Goal: Transaction & Acquisition: Purchase product/service

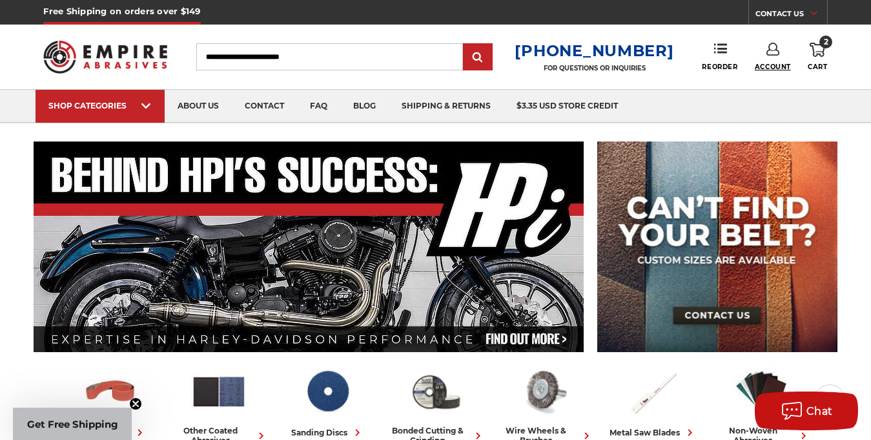
click at [775, 65] on span "Account" at bounding box center [773, 67] width 36 height 8
click at [773, 83] on link "Account" at bounding box center [772, 84] width 92 height 25
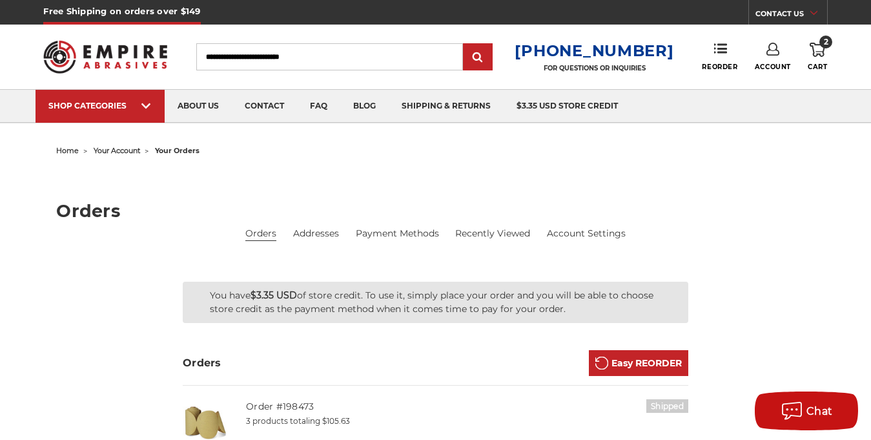
click at [812, 52] on icon at bounding box center [817, 50] width 15 height 14
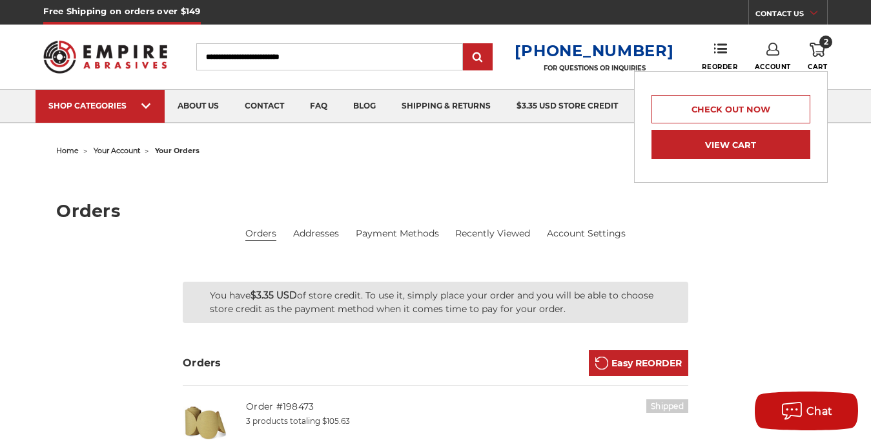
click at [751, 144] on link "View Cart" at bounding box center [730, 144] width 159 height 29
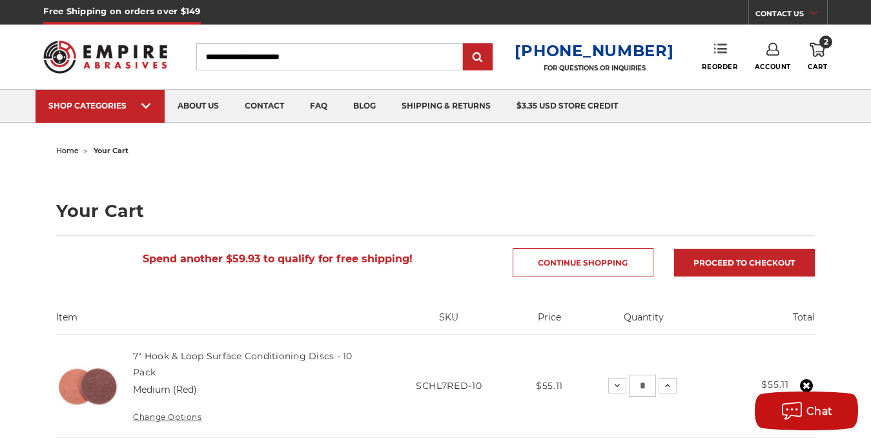
click at [712, 50] on link "Reorder" at bounding box center [720, 57] width 36 height 28
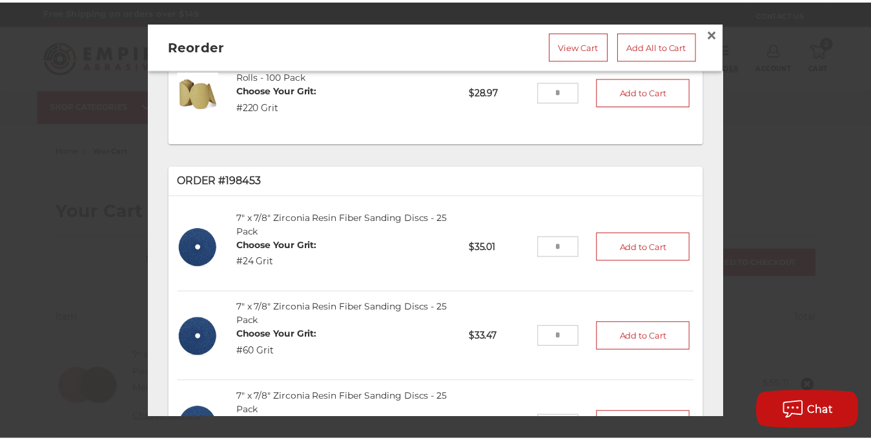
scroll to position [302, 0]
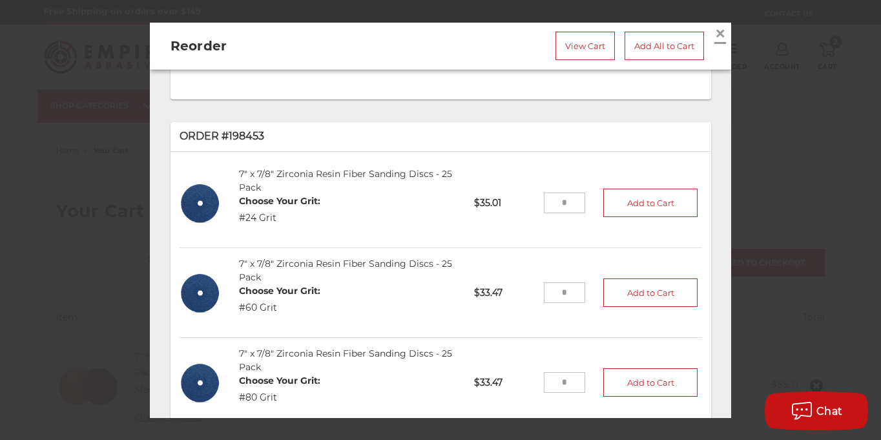
click at [714, 34] on span "×" at bounding box center [720, 32] width 12 height 25
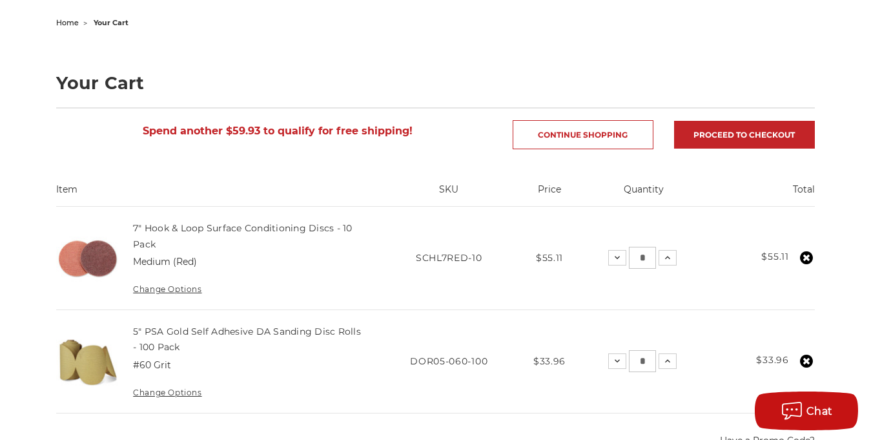
scroll to position [86, 0]
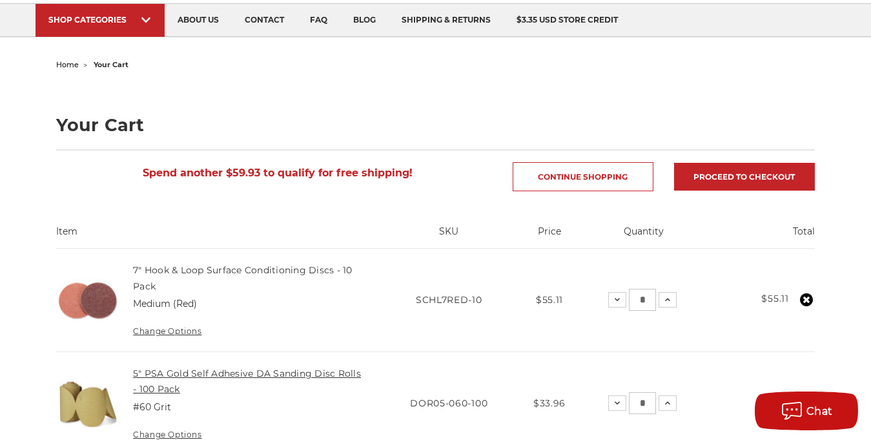
click at [189, 376] on link "5" PSA Gold Self Adhesive DA Sanding Disc Rolls - 100 Pack" at bounding box center [247, 380] width 228 height 27
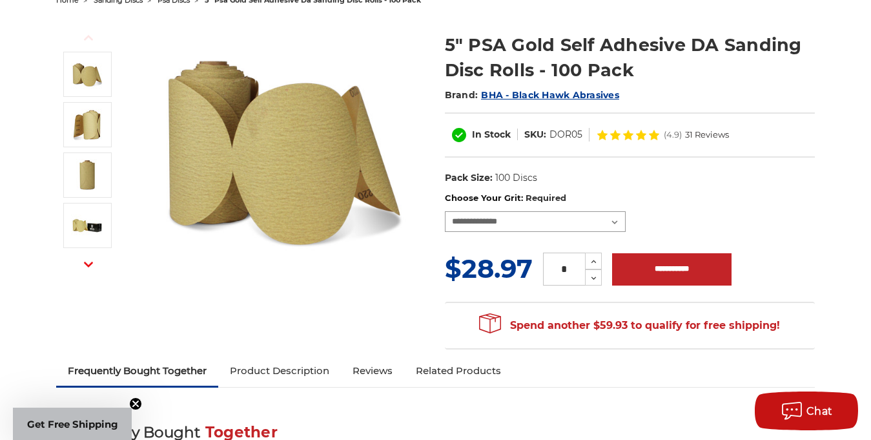
click at [596, 221] on select "**********" at bounding box center [535, 221] width 181 height 21
select select "***"
click at [445, 211] on select "**********" at bounding box center [535, 221] width 181 height 21
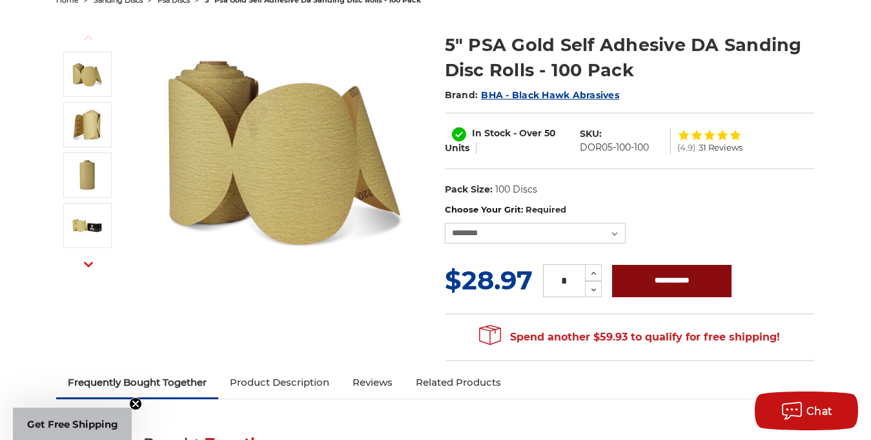
click at [631, 279] on input "**********" at bounding box center [671, 281] width 119 height 32
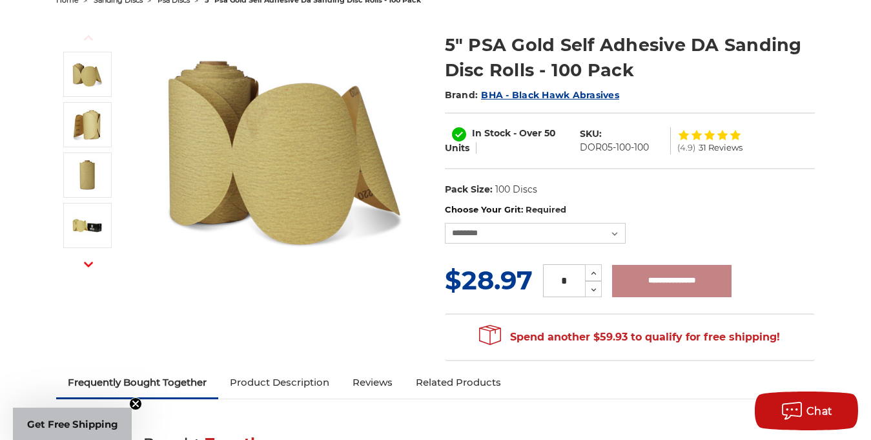
type input "**********"
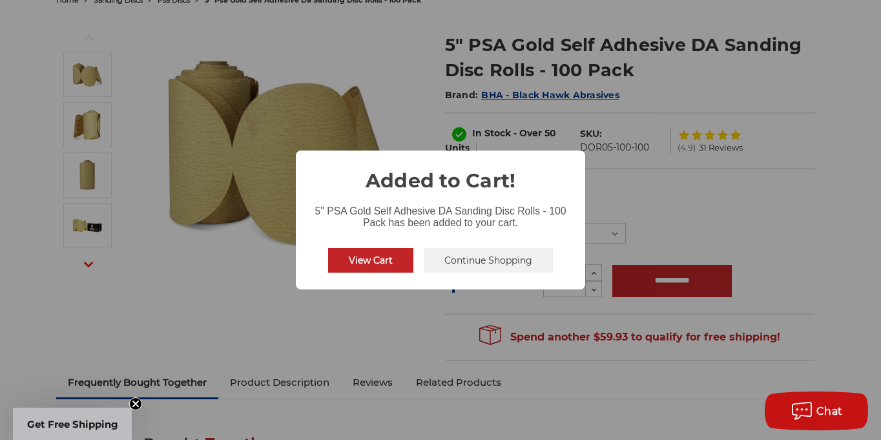
click at [483, 266] on button "Continue Shopping" at bounding box center [488, 260] width 129 height 25
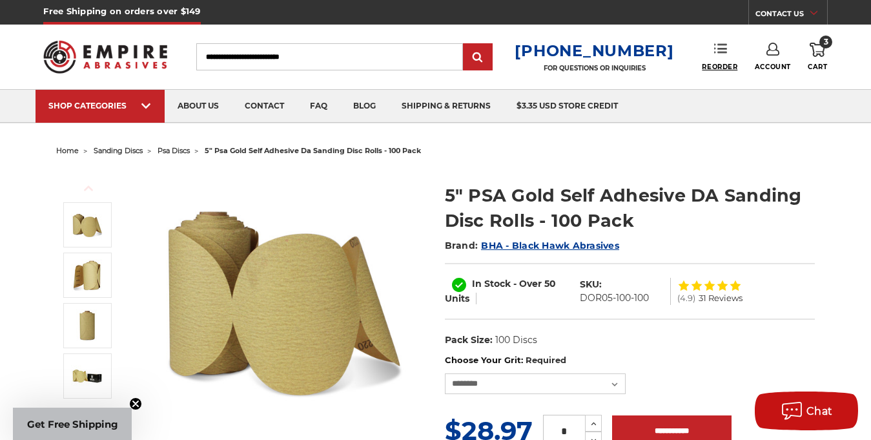
click at [725, 67] on span "Reorder" at bounding box center [720, 67] width 36 height 8
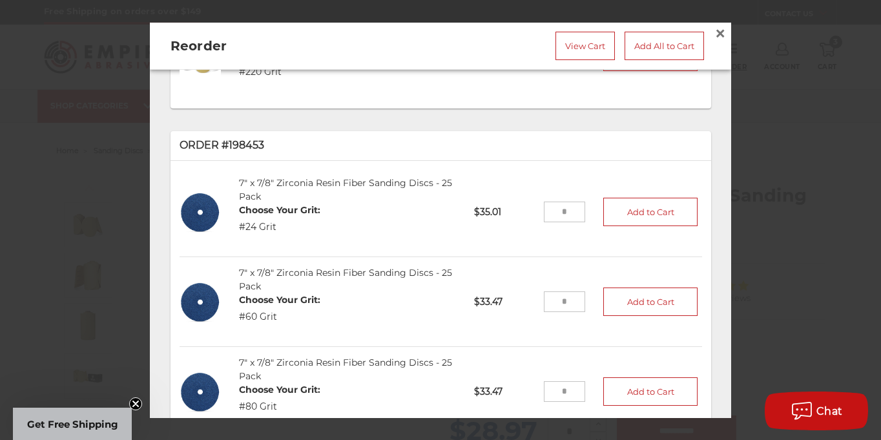
scroll to position [301, 0]
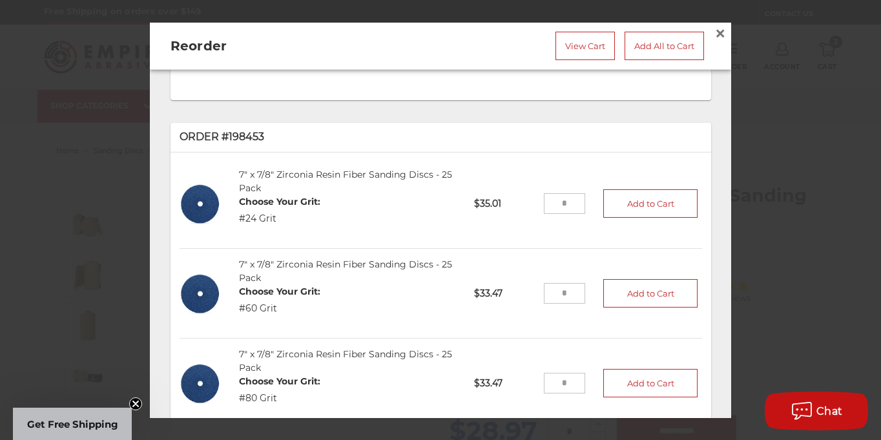
drag, startPoint x: 542, startPoint y: 203, endPoint x: 555, endPoint y: 203, distance: 12.9
click at [555, 203] on input "tel" at bounding box center [565, 203] width 42 height 21
type input "*"
click at [619, 198] on button "Add to Cart" at bounding box center [650, 203] width 94 height 28
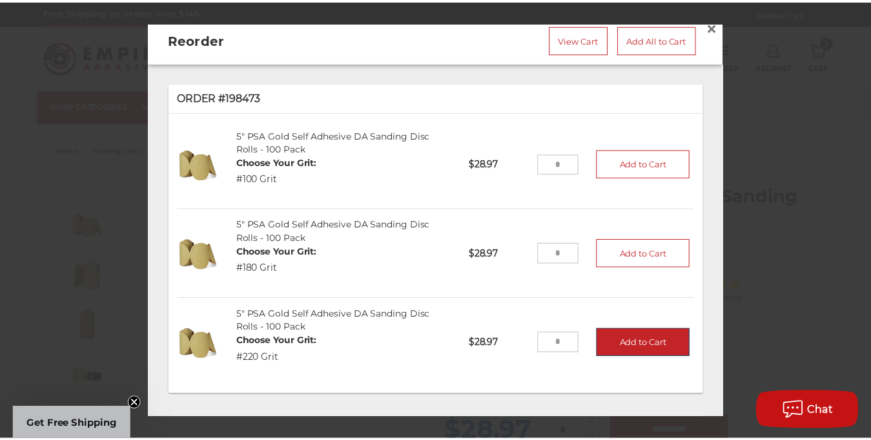
scroll to position [0, 0]
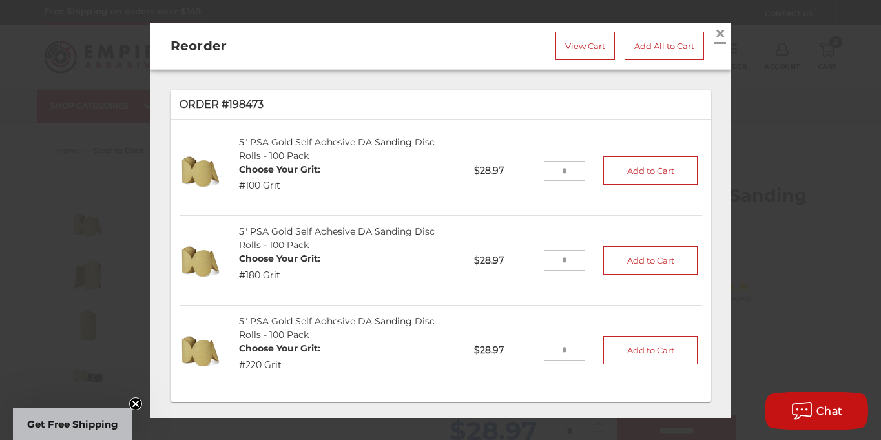
click at [714, 36] on span "×" at bounding box center [720, 32] width 12 height 25
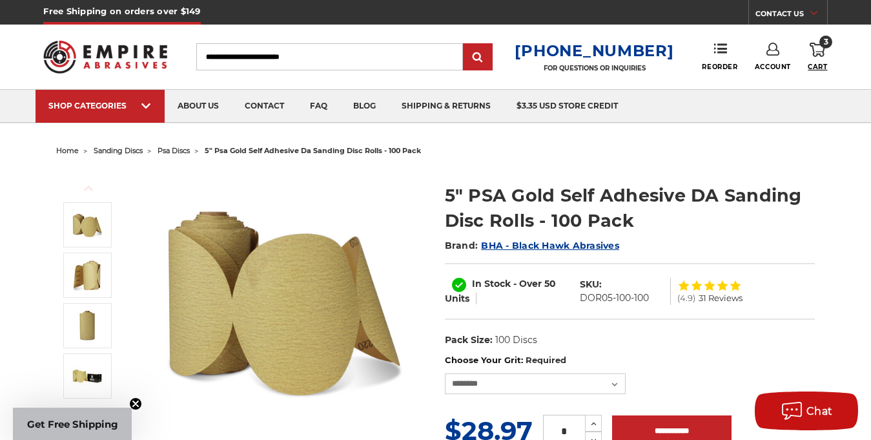
click at [817, 63] on span "Cart" at bounding box center [817, 67] width 19 height 8
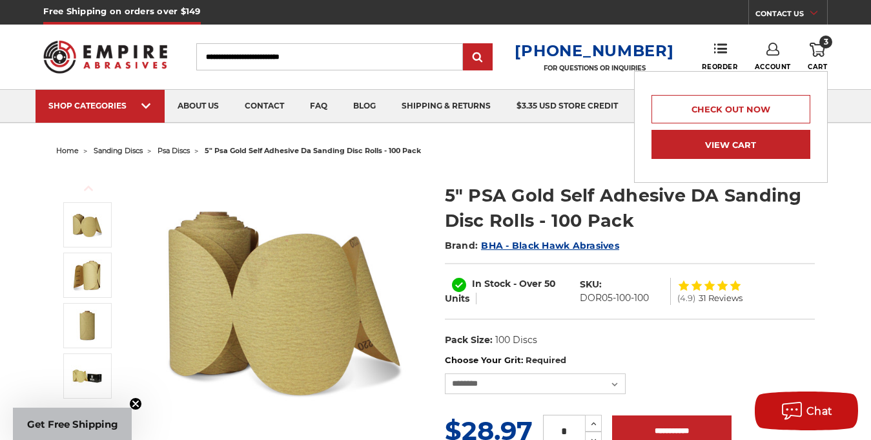
click at [756, 145] on link "View Cart" at bounding box center [730, 144] width 159 height 29
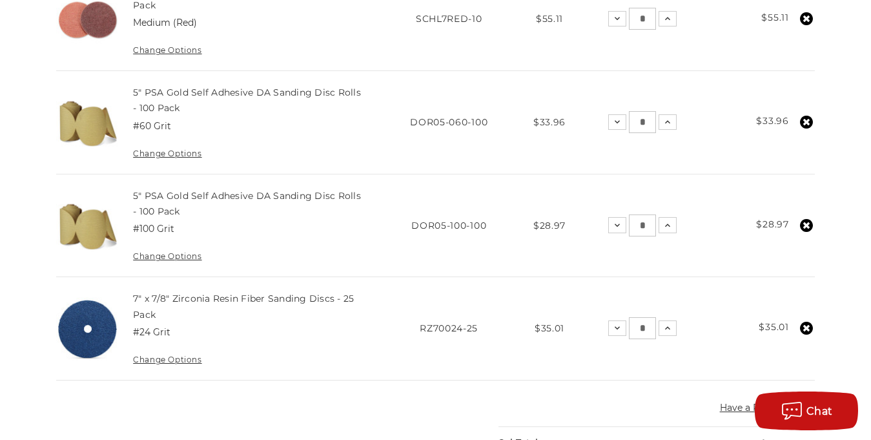
scroll to position [387, 0]
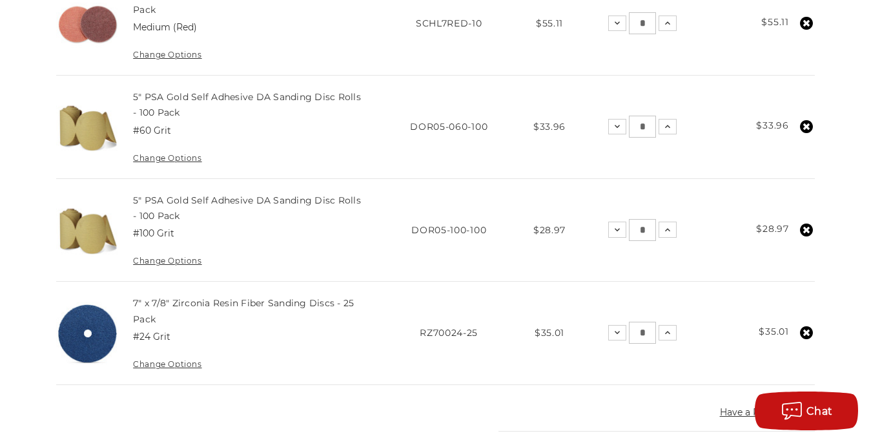
drag, startPoint x: 648, startPoint y: 334, endPoint x: 628, endPoint y: 332, distance: 20.1
click at [629, 332] on div "Decrease Quantity: * Increase Quantity:" at bounding box center [642, 333] width 68 height 22
type input "*"
click at [718, 360] on td "Total $35.01" at bounding box center [761, 332] width 107 height 103
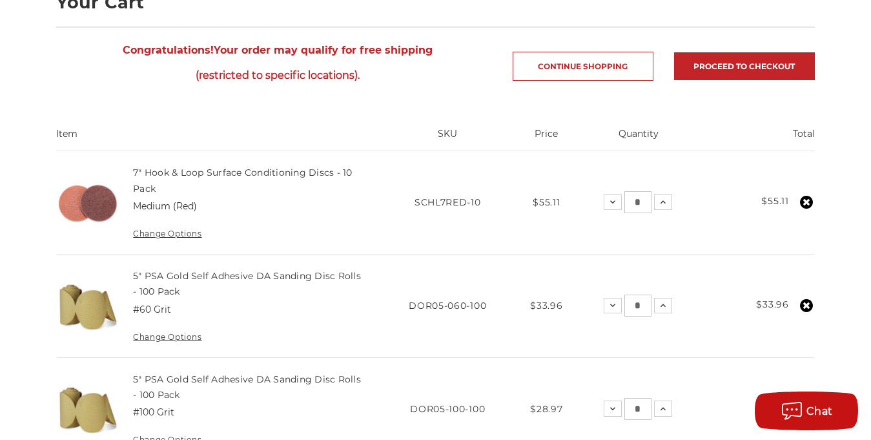
scroll to position [215, 0]
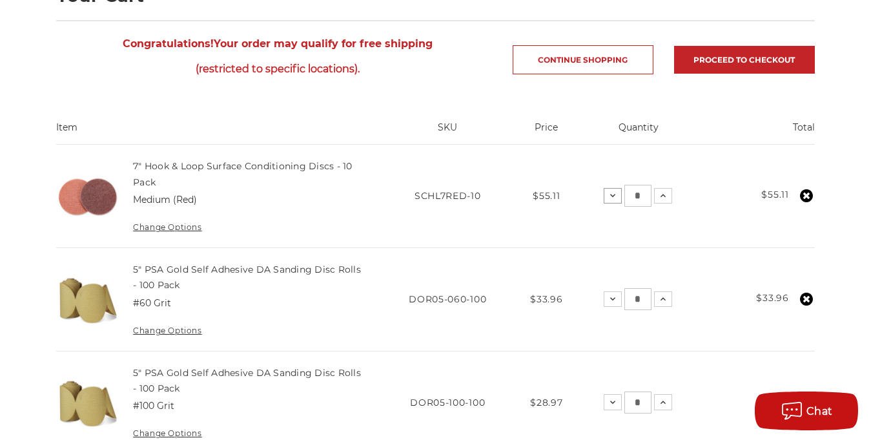
drag, startPoint x: 646, startPoint y: 196, endPoint x: 614, endPoint y: 190, distance: 32.2
click at [614, 190] on div "Decrease Quantity: * Increase Quantity:" at bounding box center [638, 196] width 68 height 22
type input "*"
click at [719, 236] on td "Total $55.11" at bounding box center [758, 196] width 112 height 103
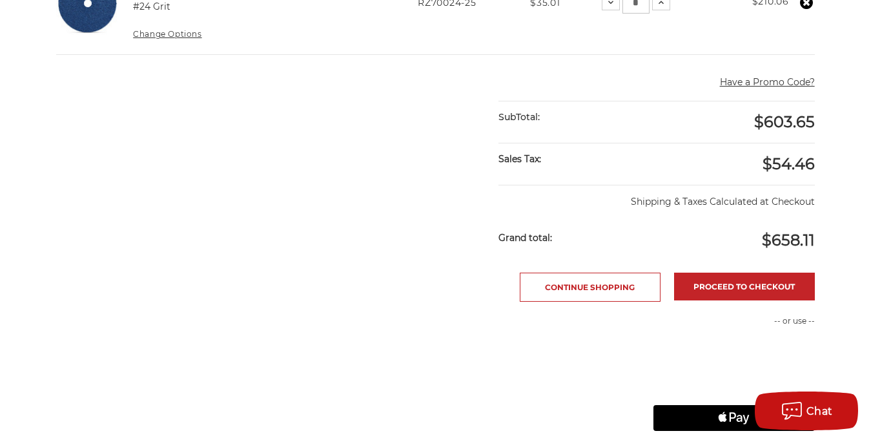
scroll to position [710, 0]
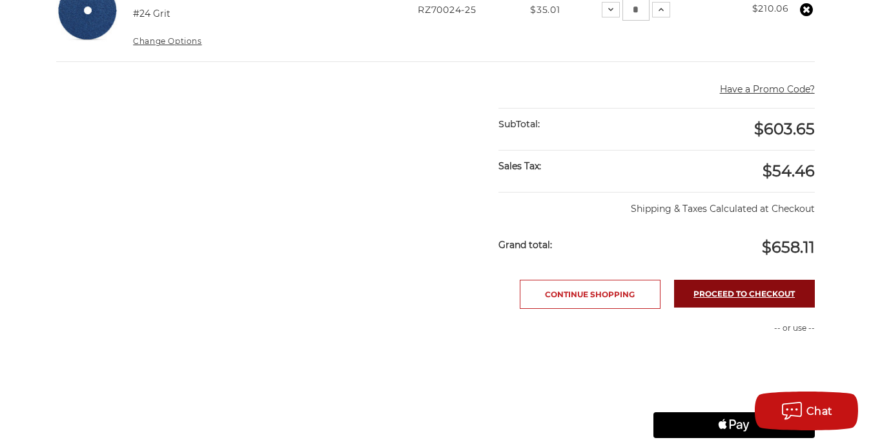
click at [731, 291] on link "Proceed to checkout" at bounding box center [744, 294] width 141 height 28
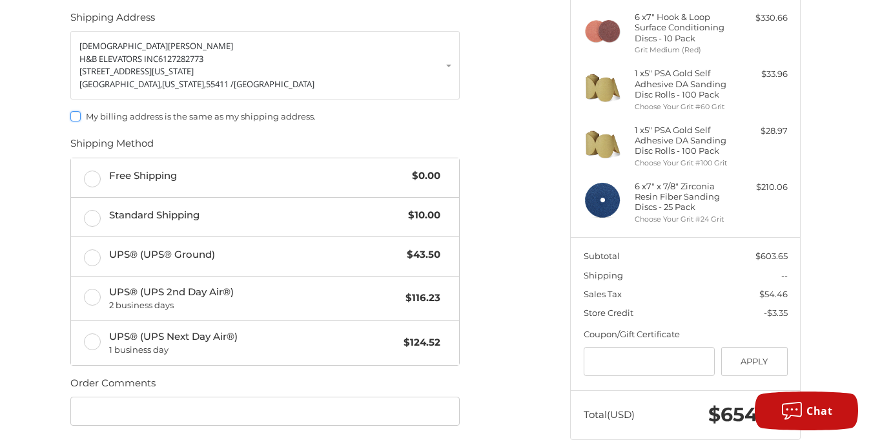
scroll to position [193, 0]
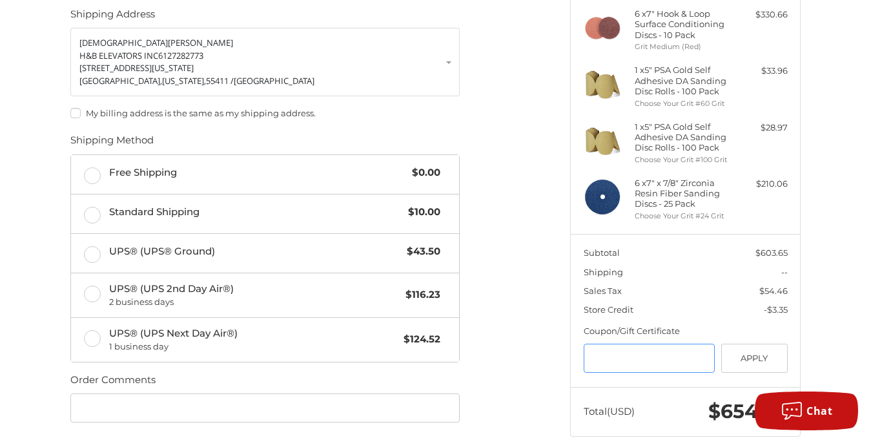
click at [624, 359] on input "Gift Certificate or Coupon Code" at bounding box center [650, 357] width 132 height 29
type input "*"
type input "******"
click at [758, 356] on button "Apply" at bounding box center [754, 357] width 66 height 29
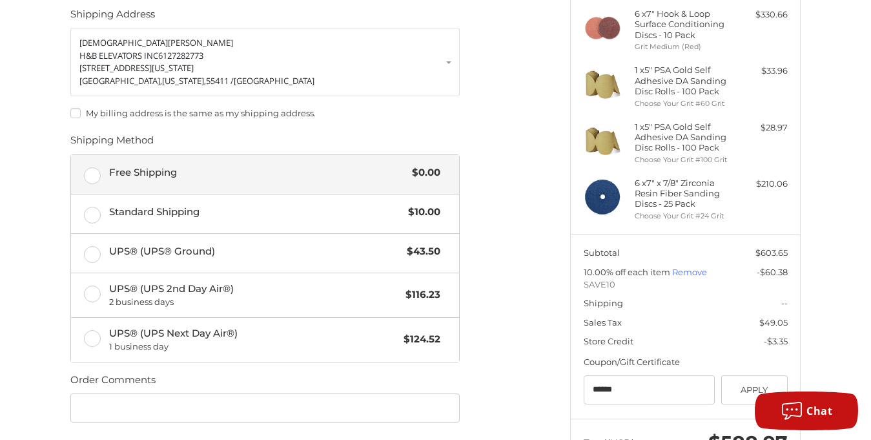
click at [90, 177] on label "Free Shipping $0.00" at bounding box center [265, 174] width 388 height 39
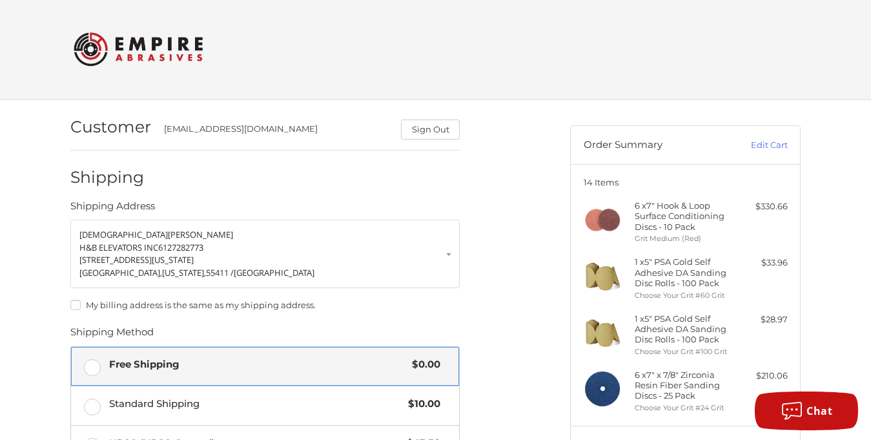
scroll to position [0, 0]
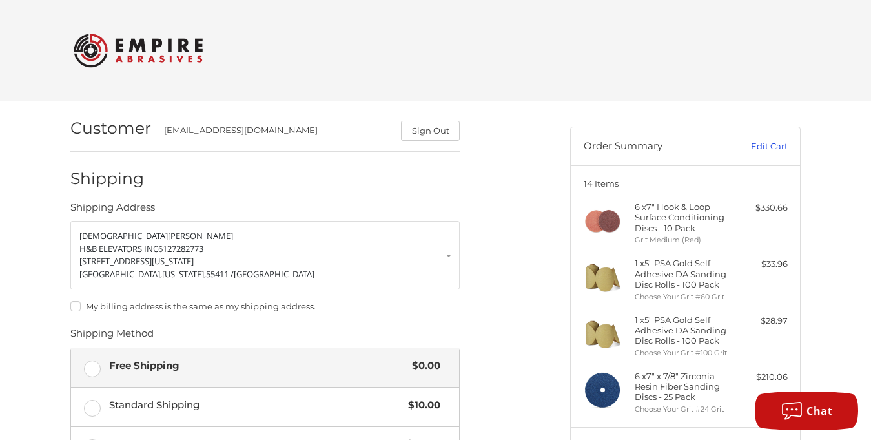
click at [768, 148] on link "Edit Cart" at bounding box center [754, 146] width 65 height 13
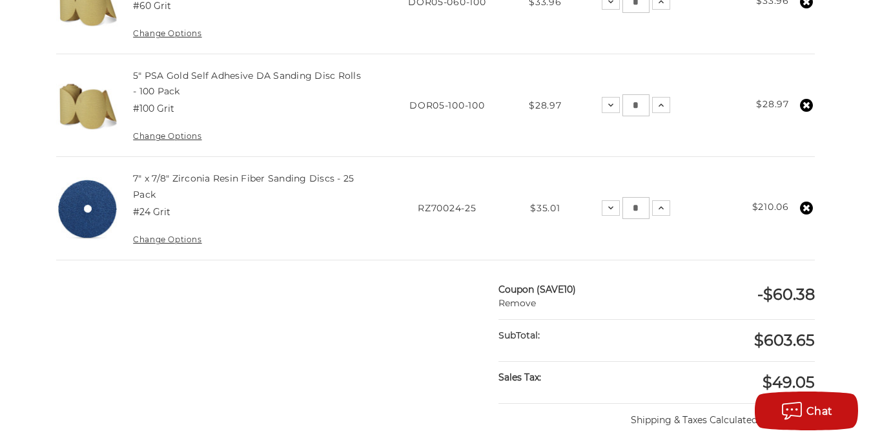
scroll to position [516, 0]
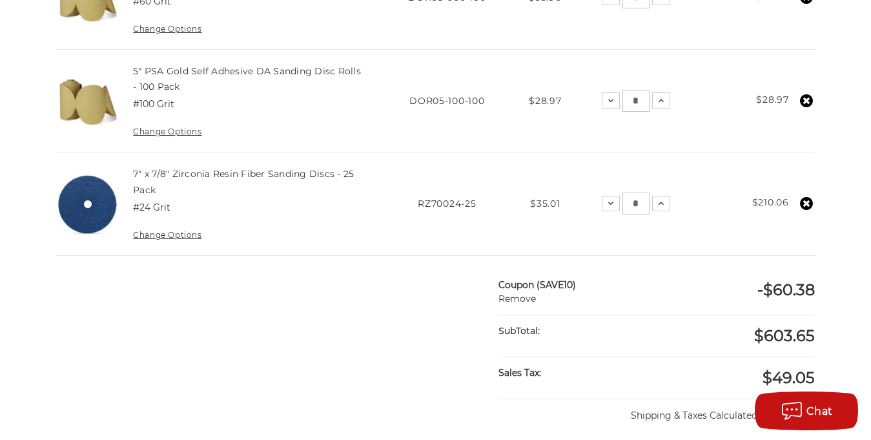
drag, startPoint x: 644, startPoint y: 203, endPoint x: 622, endPoint y: 205, distance: 22.0
click at [622, 205] on div "Decrease Quantity: * Increase Quantity:" at bounding box center [636, 203] width 68 height 22
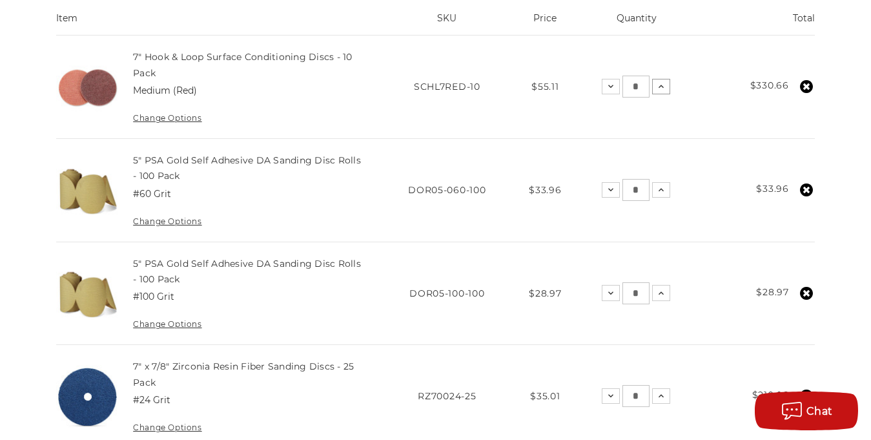
scroll to position [323, 0]
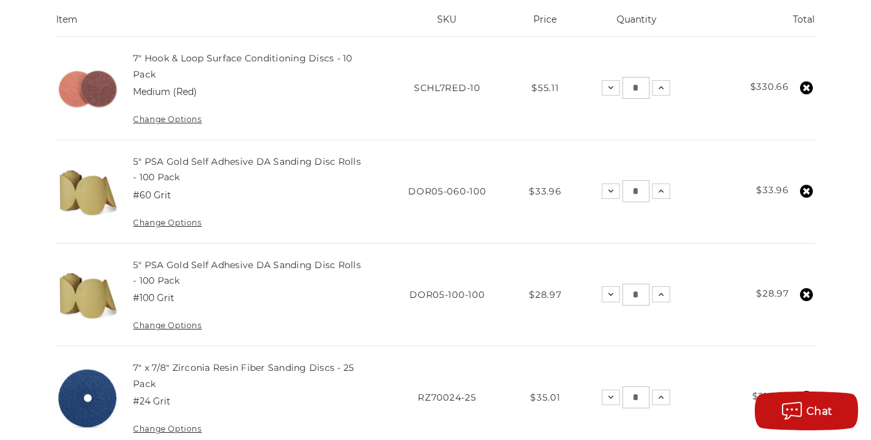
type input "*"
drag, startPoint x: 643, startPoint y: 87, endPoint x: 609, endPoint y: 81, distance: 34.1
click at [610, 81] on div "Decrease Quantity: * Increase Quantity:" at bounding box center [636, 88] width 68 height 22
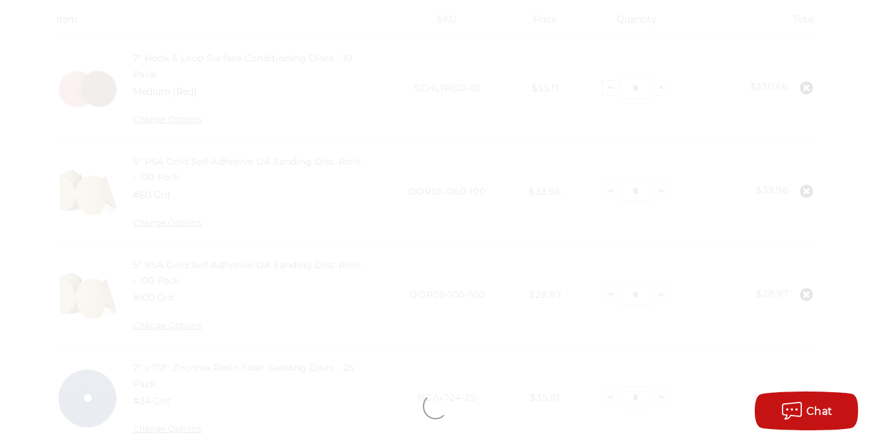
type input "*"
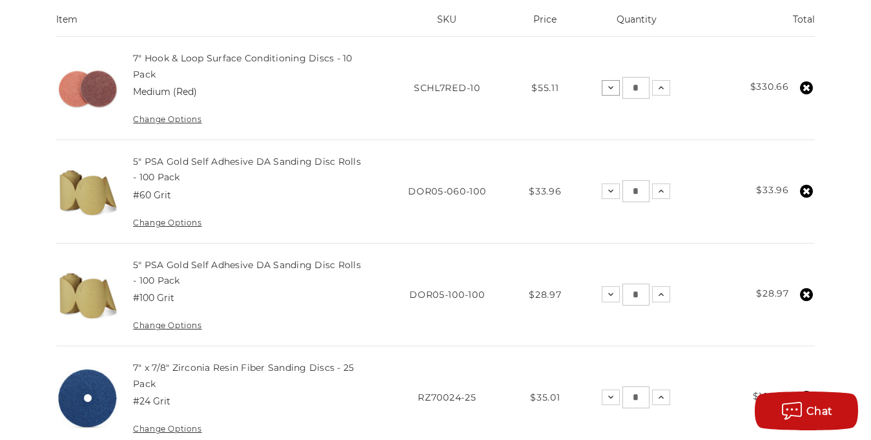
drag, startPoint x: 640, startPoint y: 89, endPoint x: 620, endPoint y: 88, distance: 20.0
click at [620, 88] on div "Decrease Quantity: * Increase Quantity:" at bounding box center [636, 88] width 68 height 22
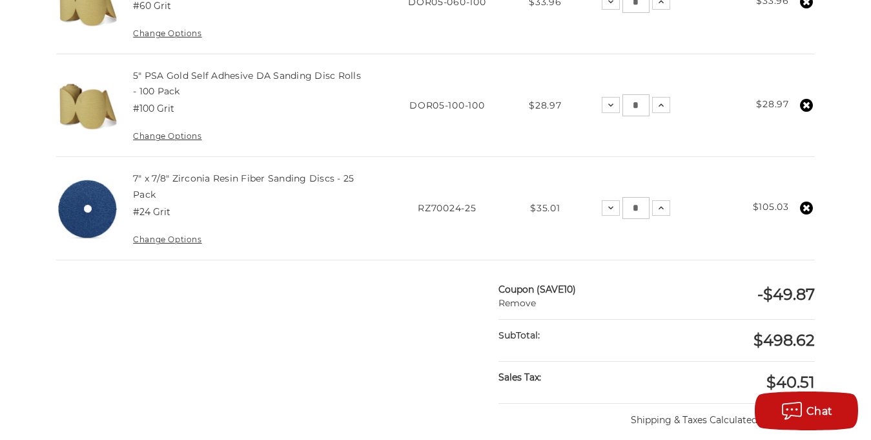
scroll to position [516, 0]
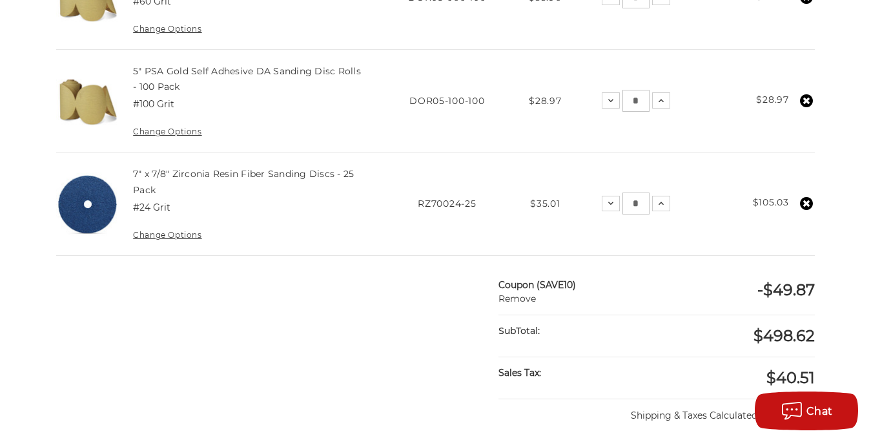
type input "*"
click at [385, 284] on main "home your cart Your Cart Congratulations! Your order may qualify for free shipp…" at bounding box center [435, 212] width 771 height 1175
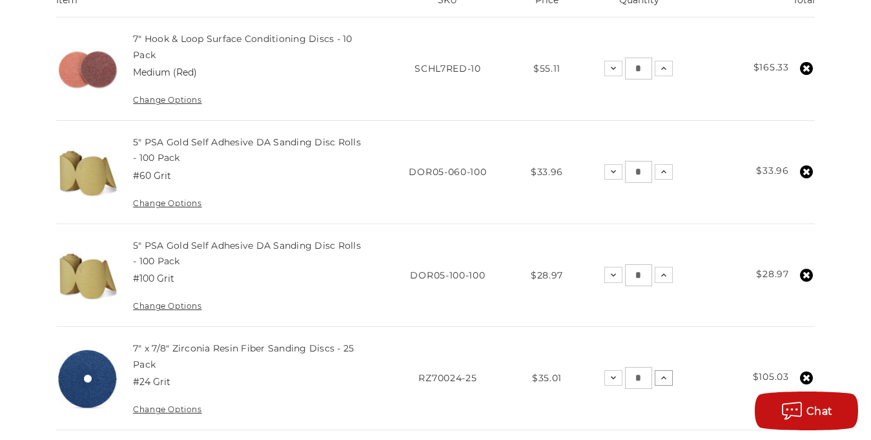
scroll to position [344, 0]
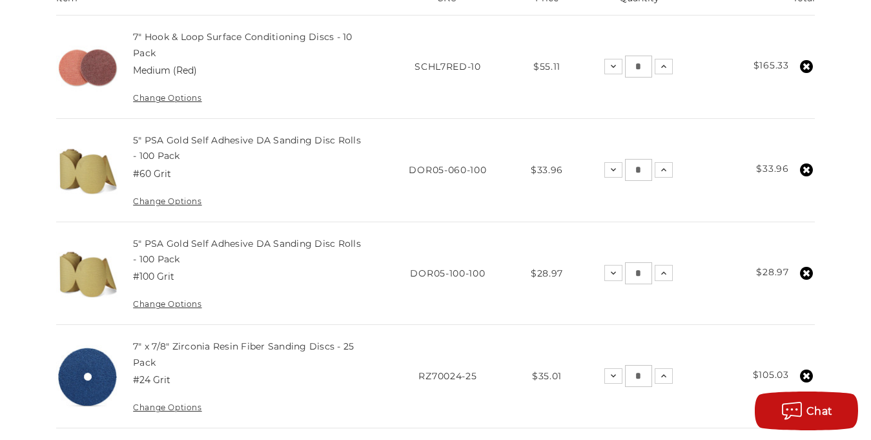
drag, startPoint x: 648, startPoint y: 65, endPoint x: 635, endPoint y: 65, distance: 12.3
click at [635, 65] on input "*" at bounding box center [638, 67] width 27 height 22
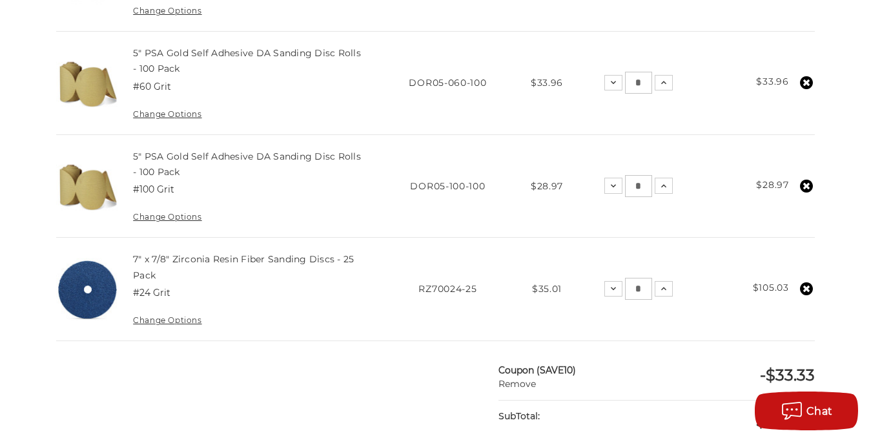
scroll to position [495, 0]
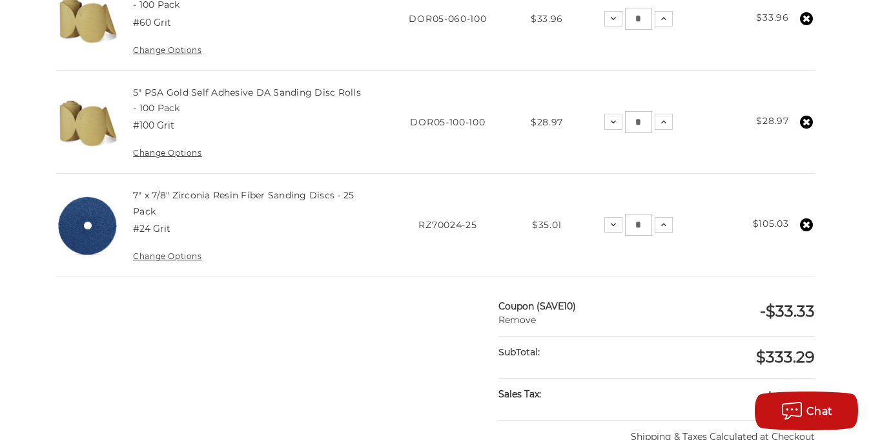
type input "*"
click at [385, 267] on td "SKU RZ70024-25" at bounding box center [448, 225] width 140 height 103
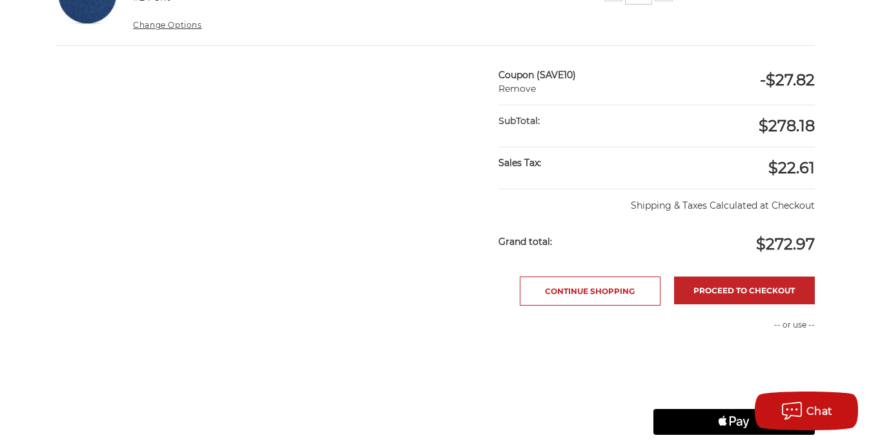
scroll to position [731, 0]
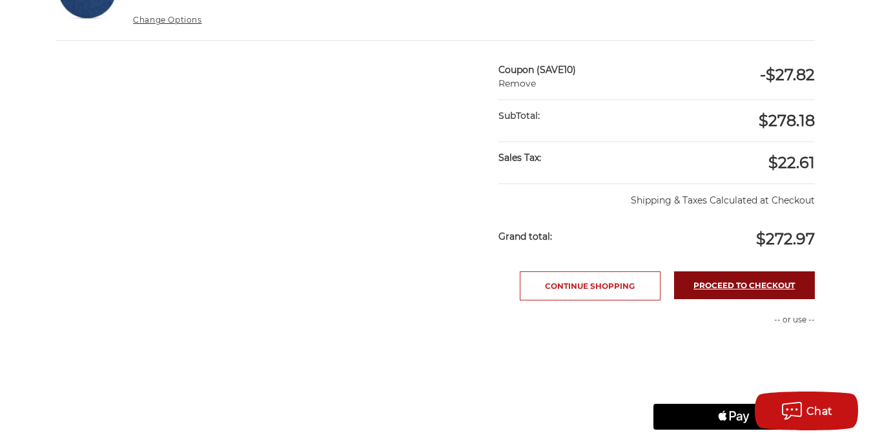
click at [728, 285] on link "Proceed to checkout" at bounding box center [744, 285] width 141 height 28
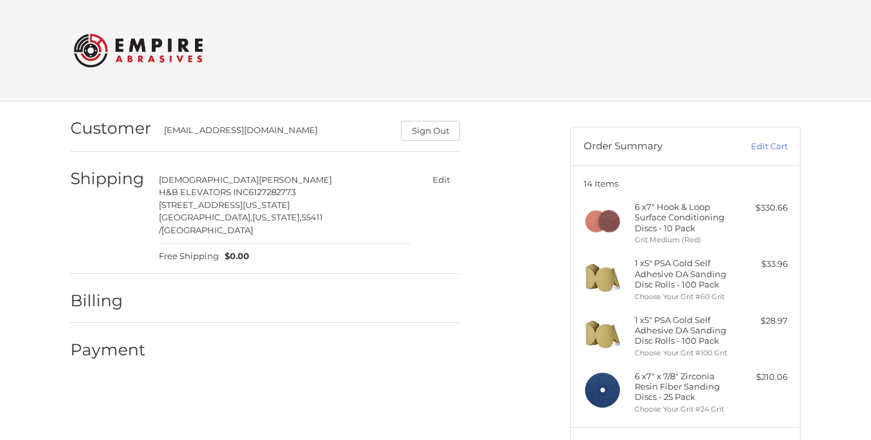
select select "**"
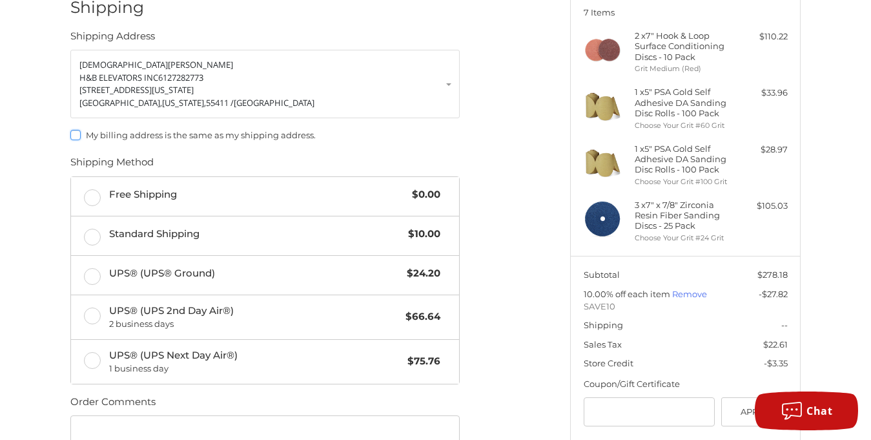
scroll to position [193, 0]
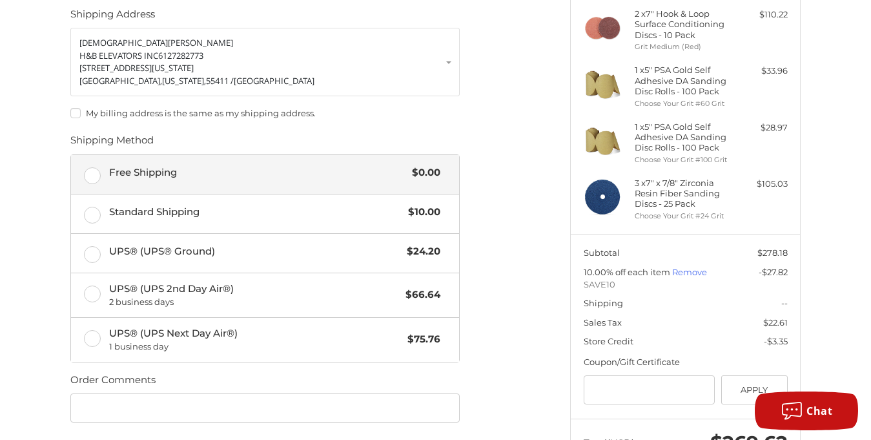
click at [94, 175] on label "Free Shipping $0.00" at bounding box center [265, 174] width 388 height 39
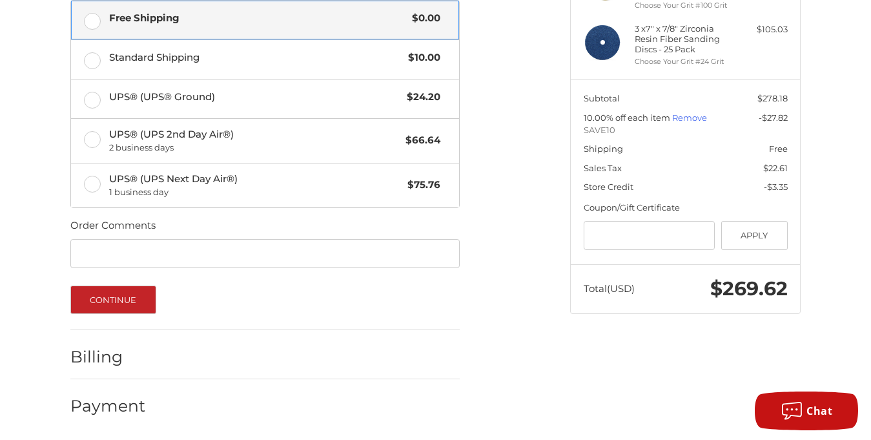
scroll to position [348, 0]
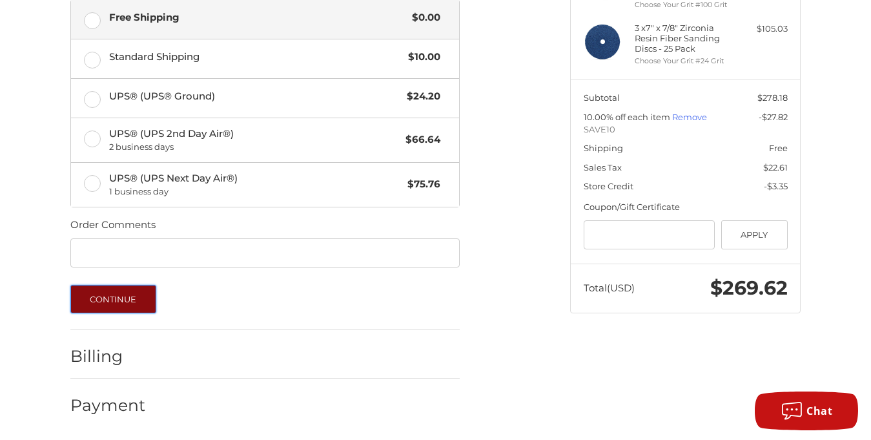
click at [136, 303] on button "Continue" at bounding box center [113, 299] width 86 height 28
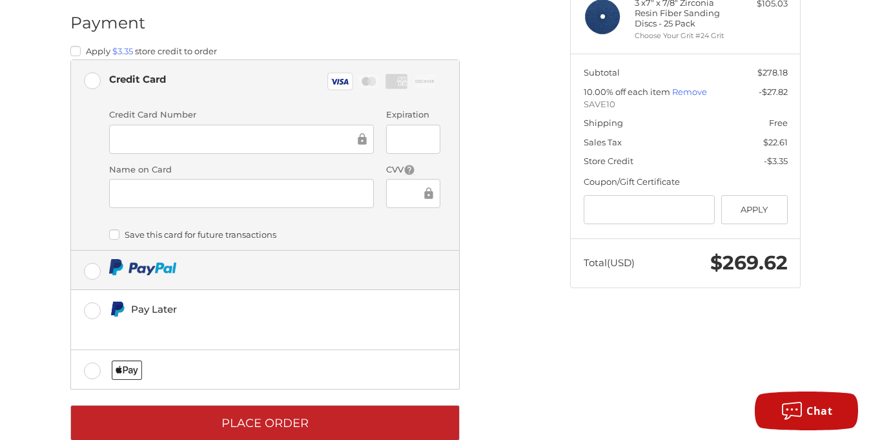
scroll to position [377, 0]
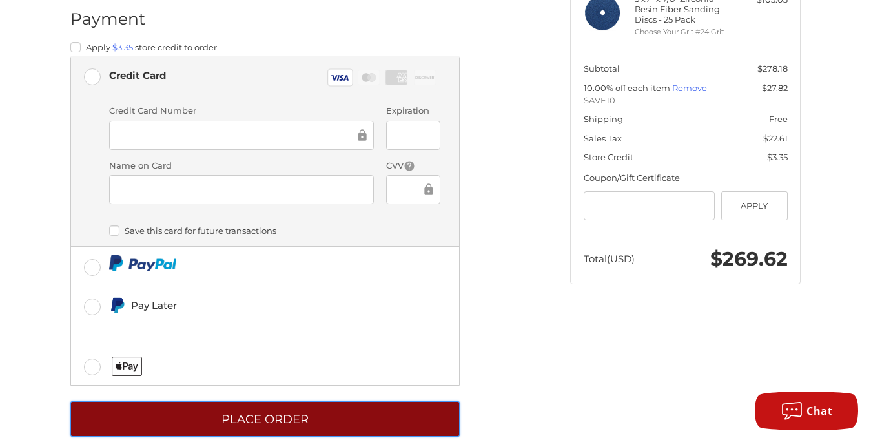
click at [366, 401] on button "Place Order" at bounding box center [264, 419] width 389 height 36
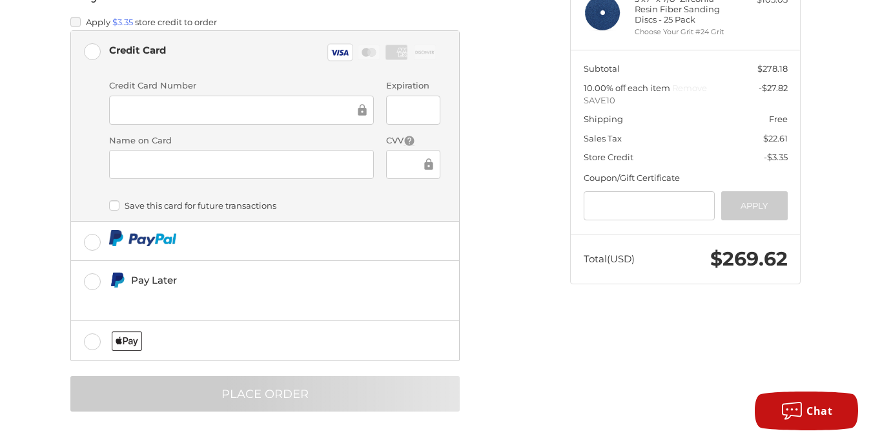
scroll to position [21, 0]
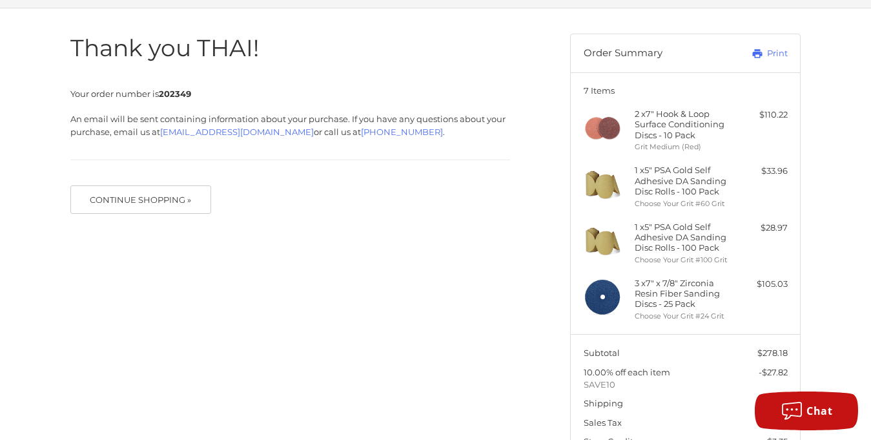
scroll to position [86, 0]
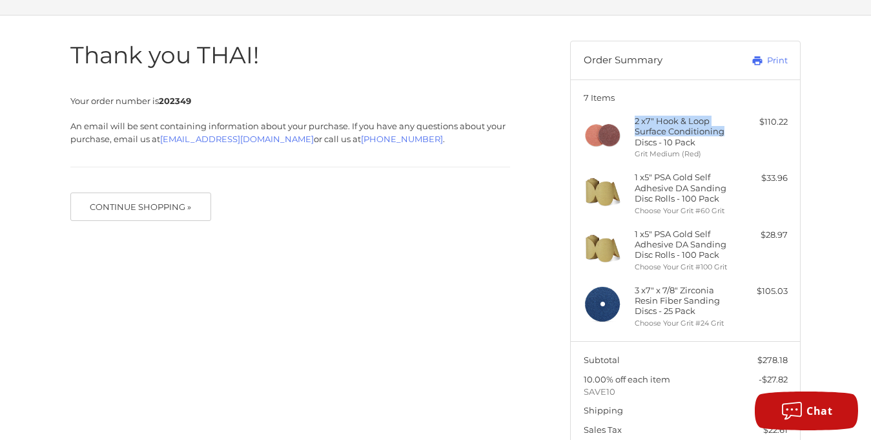
drag, startPoint x: 636, startPoint y: 121, endPoint x: 731, endPoint y: 134, distance: 96.4
click at [731, 134] on h4 "2 x 7" Hook & Loop Surface Conditioning Discs - 10 Pack" at bounding box center [684, 132] width 99 height 32
copy h4 "2 x 7" Hook & Loop Surface Conditioning"
drag, startPoint x: 163, startPoint y: 101, endPoint x: 192, endPoint y: 101, distance: 29.7
click at [191, 101] on strong "202349" at bounding box center [175, 101] width 32 height 10
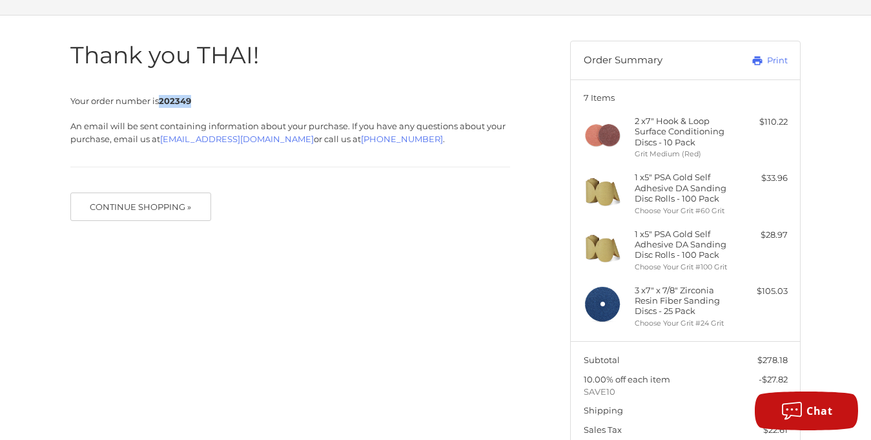
copy strong "202349"
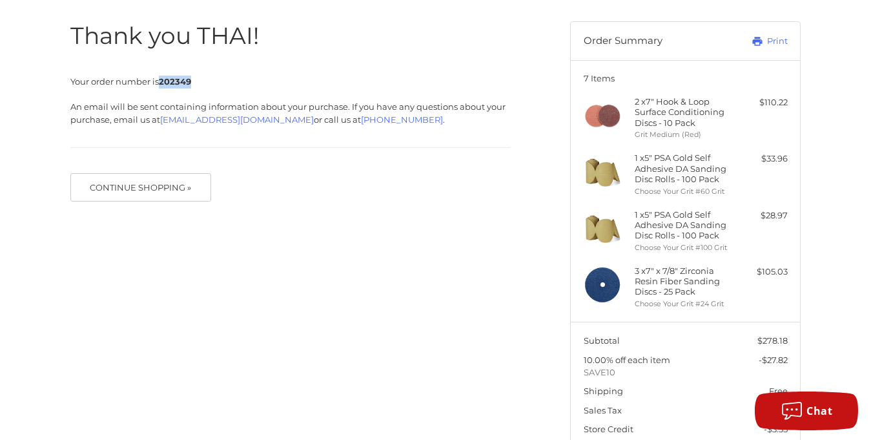
scroll to position [108, 0]
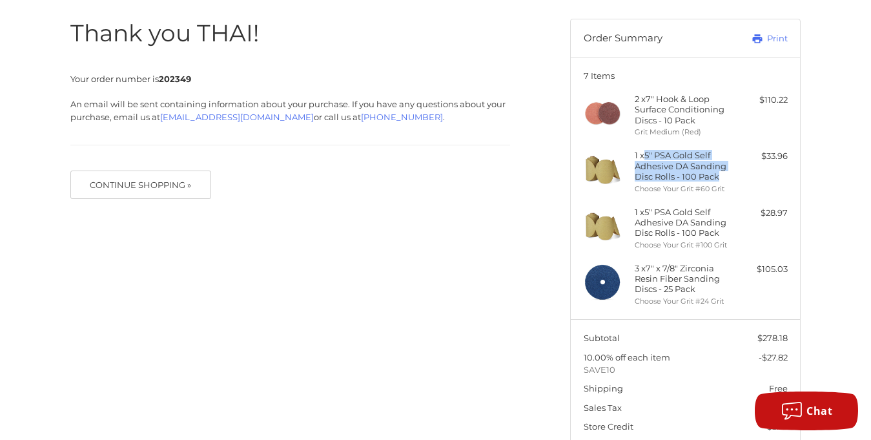
drag, startPoint x: 647, startPoint y: 155, endPoint x: 730, endPoint y: 176, distance: 85.2
click at [730, 176] on h4 "1 x 5" PSA Gold Self Adhesive DA Sanding Disc Rolls - 100 Pack" at bounding box center [684, 166] width 99 height 32
copy h4 "5" PSA Gold Self Adhesive DA Sanding Disc Rolls - 100 Pack"
click at [164, 79] on strong "202349" at bounding box center [175, 79] width 32 height 10
drag, startPoint x: 163, startPoint y: 80, endPoint x: 192, endPoint y: 79, distance: 29.7
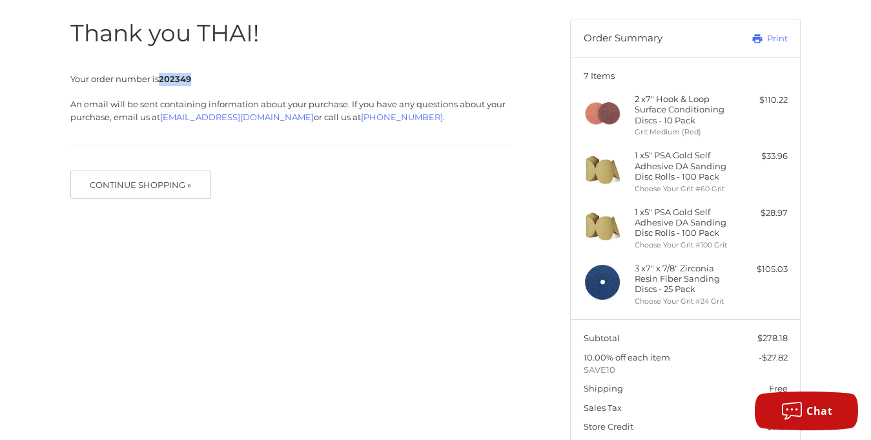
click at [191, 79] on strong "202349" at bounding box center [175, 79] width 32 height 10
copy strong "202349"
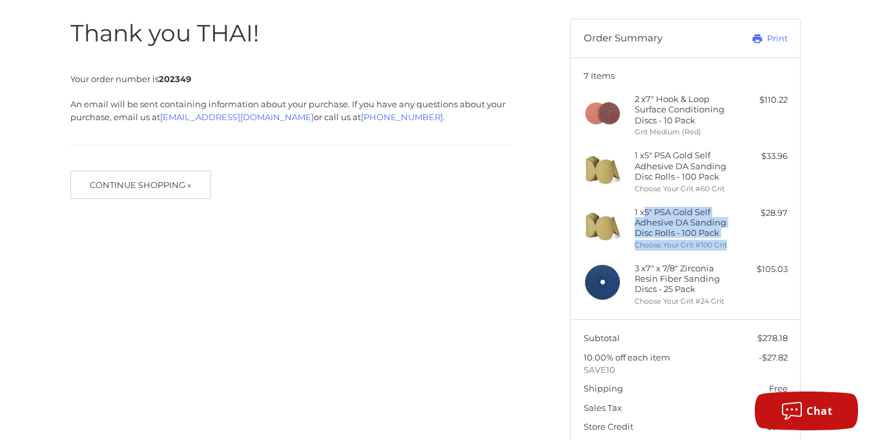
drag, startPoint x: 647, startPoint y: 212, endPoint x: 730, endPoint y: 247, distance: 90.3
click at [730, 247] on div "1 x 5" PSA Gold Self Adhesive DA Sanding Disc Rolls - 100 Pack Choose Your Grit…" at bounding box center [686, 229] width 102 height 44
copy div "5" PSA Gold Self Adhesive DA Sanding Disc Rolls - 100 Pack Choose Your Grit #10…"
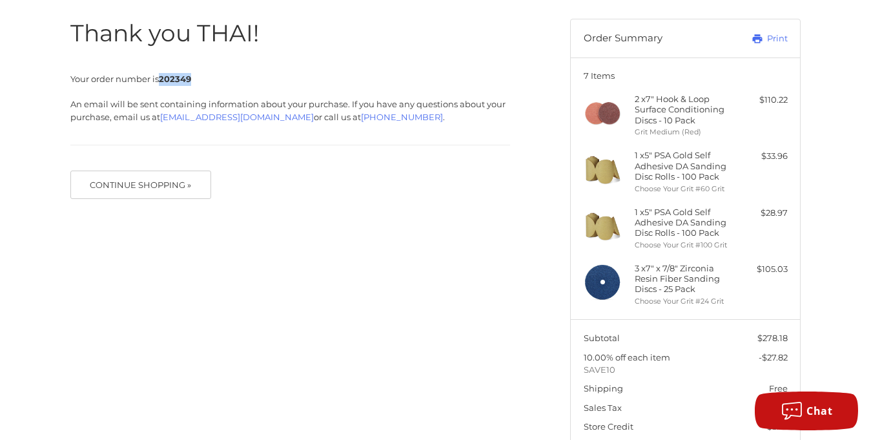
drag, startPoint x: 161, startPoint y: 79, endPoint x: 193, endPoint y: 80, distance: 31.6
click at [191, 80] on strong "202349" at bounding box center [175, 79] width 32 height 10
copy strong "202349"
drag, startPoint x: 648, startPoint y: 268, endPoint x: 693, endPoint y: 285, distance: 47.6
click at [704, 288] on h4 "3 x 7" x 7/8" Zirconia Resin Fiber Sanding Discs - 25 Pack" at bounding box center [684, 279] width 99 height 32
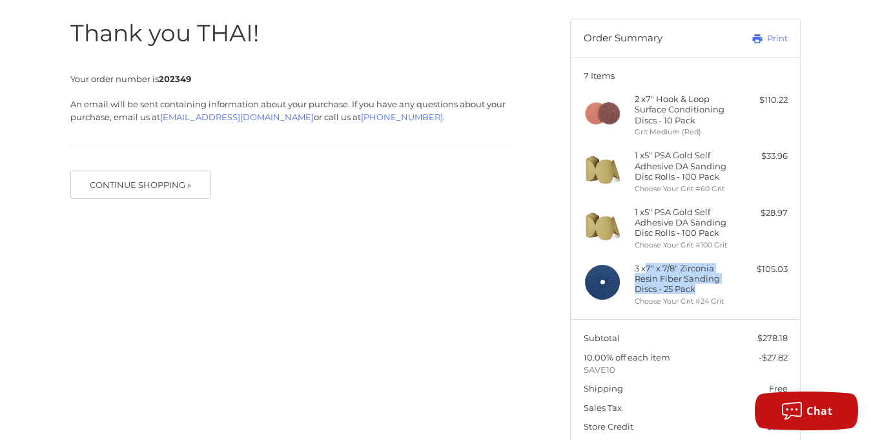
copy h4 "7" x 7/8" Zirconia Resin Fiber Sanding Discs - 25 Pack"
drag, startPoint x: 163, startPoint y: 77, endPoint x: 192, endPoint y: 79, distance: 29.1
click at [191, 79] on strong "202349" at bounding box center [175, 79] width 32 height 10
copy strong "202349"
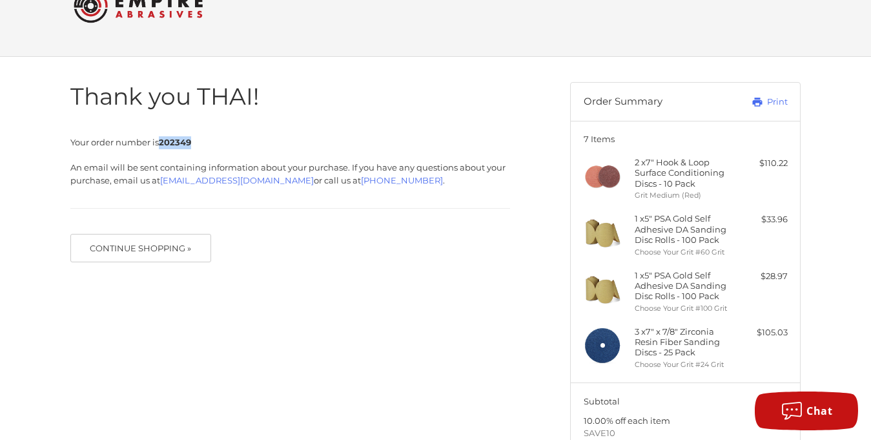
scroll to position [0, 0]
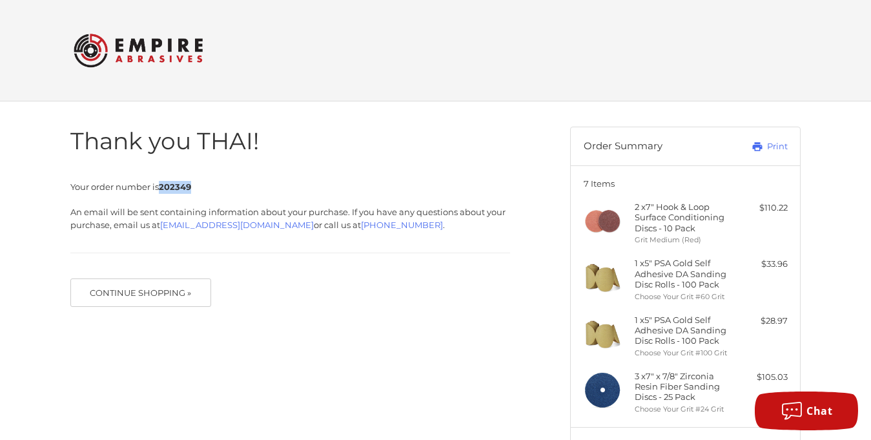
click at [152, 43] on img at bounding box center [138, 50] width 129 height 50
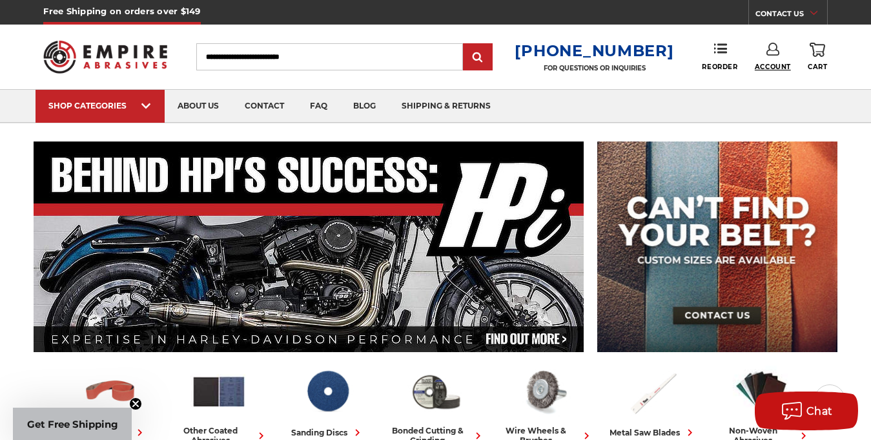
click at [779, 68] on span "Account" at bounding box center [773, 67] width 36 height 8
click at [766, 79] on link "Account" at bounding box center [772, 84] width 92 height 25
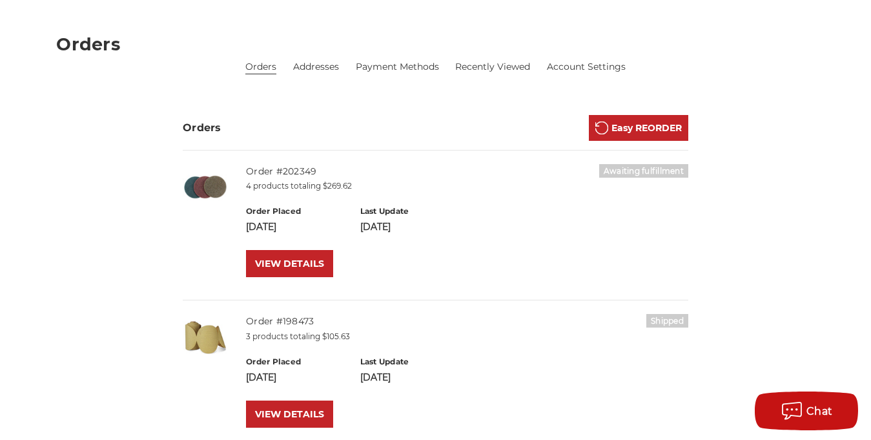
scroll to position [215, 0]
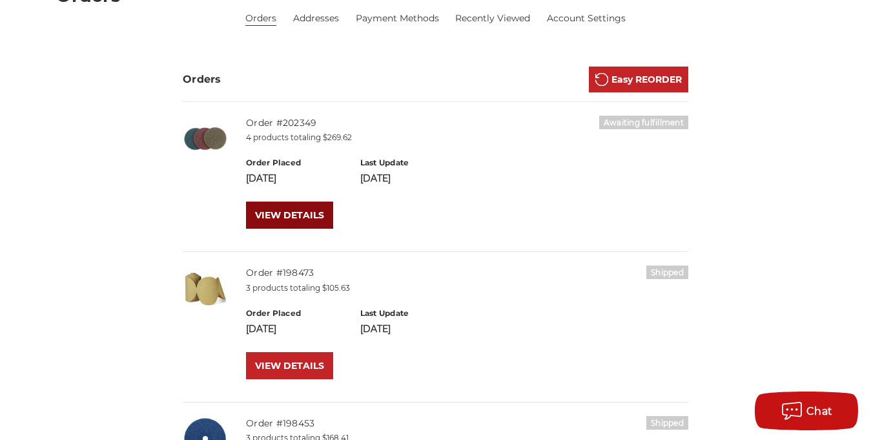
click at [314, 209] on link "VIEW DETAILS" at bounding box center [289, 214] width 87 height 27
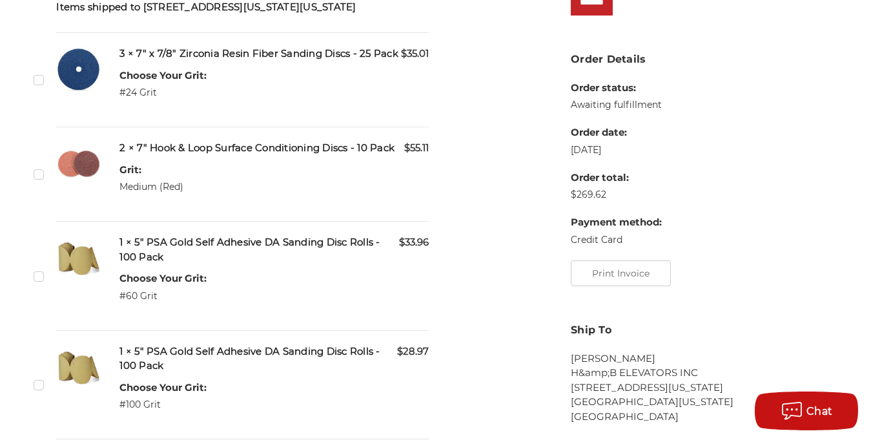
scroll to position [323, 0]
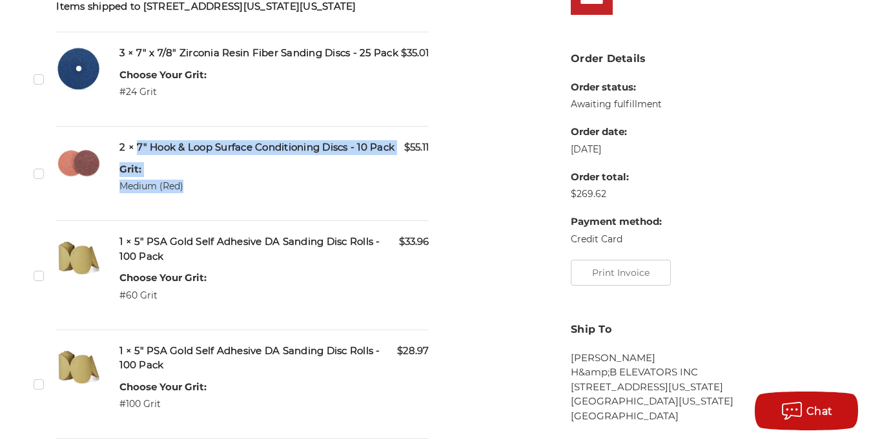
drag, startPoint x: 137, startPoint y: 161, endPoint x: 190, endPoint y: 199, distance: 65.4
click at [190, 199] on div "$55.11 2 × 7" Hook & Loop Surface Conditioning Discs - 10 Pack Grit: Medium (Re…" at bounding box center [273, 173] width 309 height 66
copy div "7" Hook & Loop Surface Conditioning Discs - 10 Pack Grit: Medium (Red)"
click at [292, 190] on div "$55.11 2 × 7" Hook & Loop Surface Conditioning Discs - 10 Pack Grit: Medium (Re…" at bounding box center [273, 173] width 309 height 66
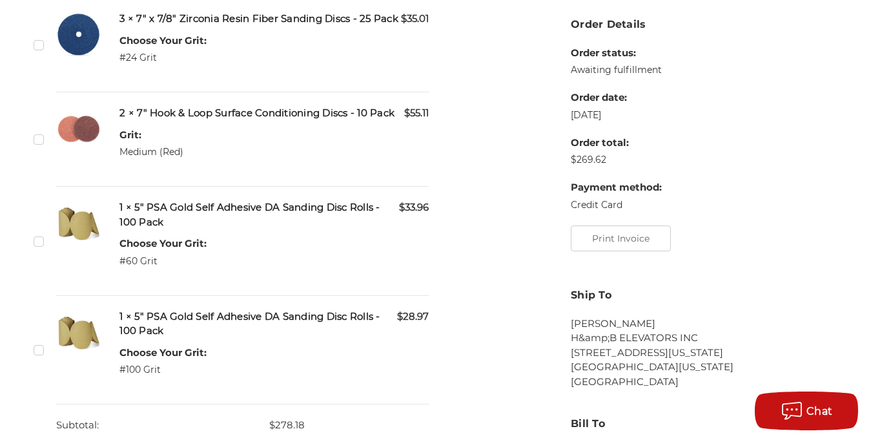
scroll to position [366, 0]
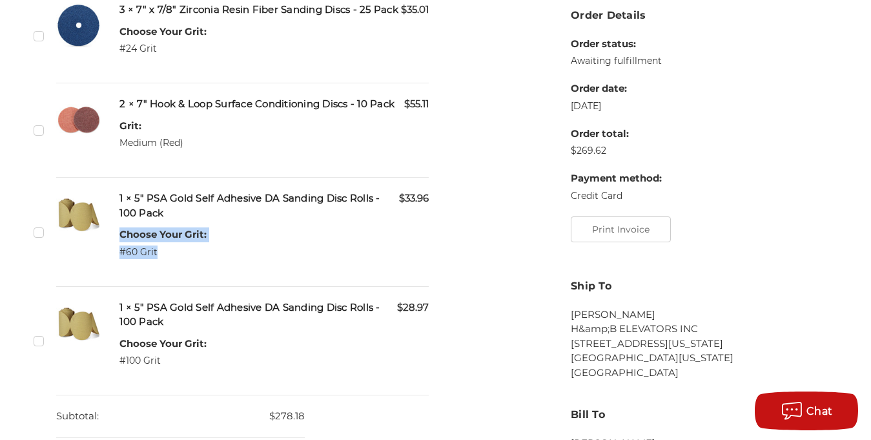
drag, startPoint x: 121, startPoint y: 249, endPoint x: 165, endPoint y: 265, distance: 46.8
click at [165, 258] on dl "Choose Your Grit: #60 Grit" at bounding box center [162, 242] width 87 height 31
copy dl "Choose Your Grit: #60 Grit"
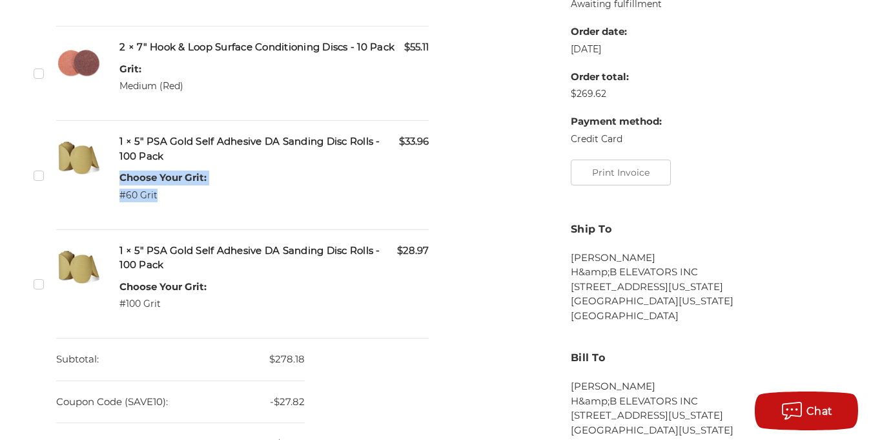
scroll to position [516, 0]
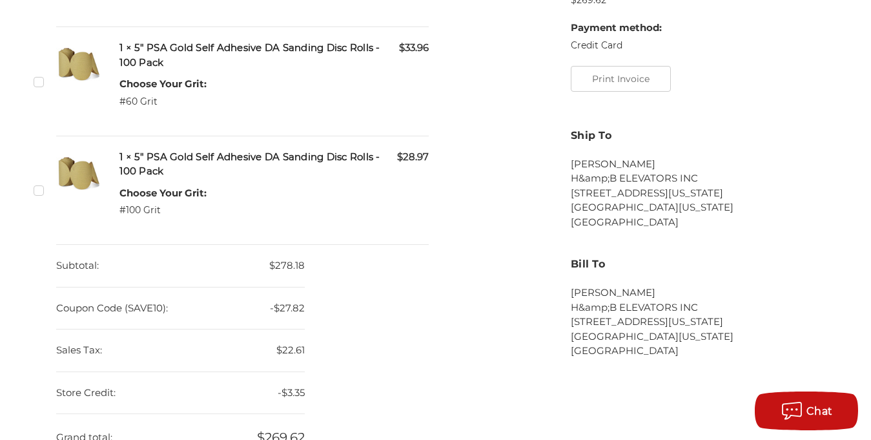
click at [386, 230] on div "$28.97 1 × 5" PSA Gold Self Adhesive DA Sanding Disc Rolls - 100 Pack Choose Yo…" at bounding box center [273, 190] width 309 height 81
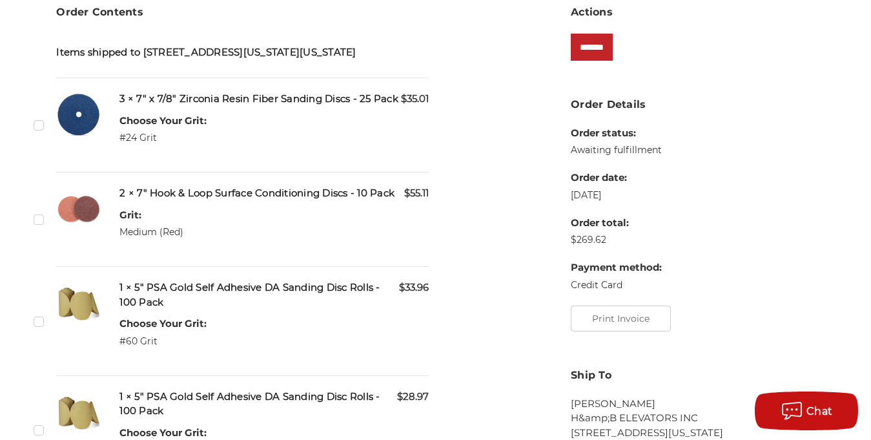
scroll to position [258, 0]
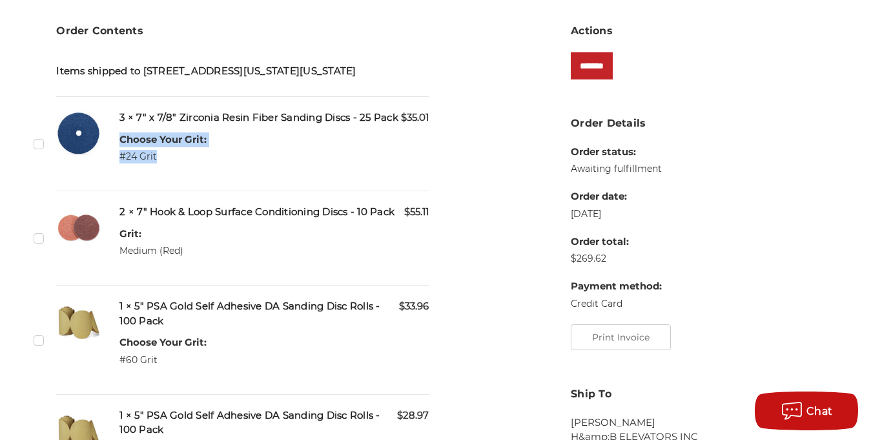
drag, startPoint x: 121, startPoint y: 154, endPoint x: 158, endPoint y: 170, distance: 40.4
click at [158, 163] on dl "Choose Your Grit: #24 Grit" at bounding box center [162, 147] width 87 height 31
copy dl "Choose Your Grit: #24 Grit"
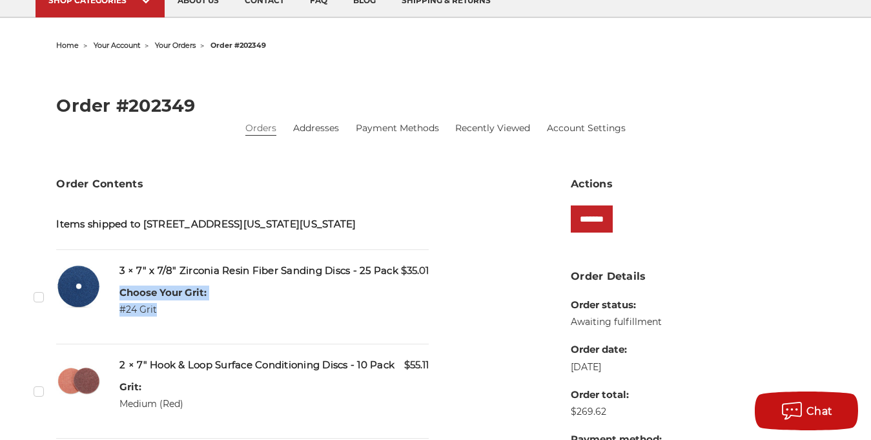
scroll to position [108, 0]
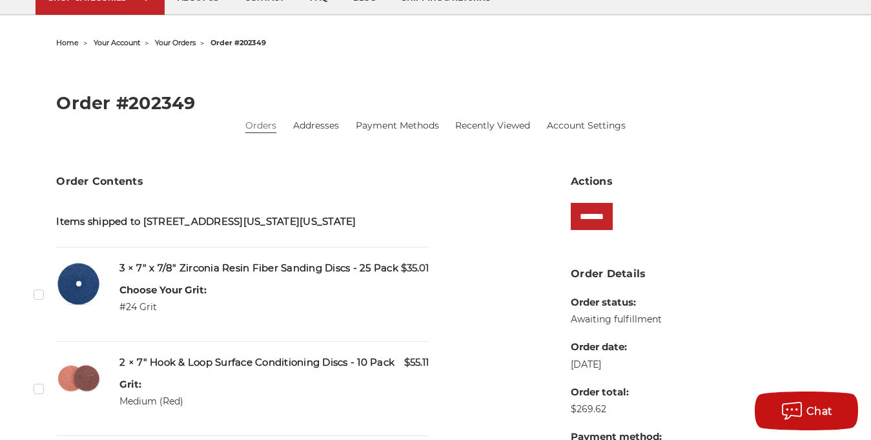
click at [309, 276] on h5 "3 × 7" x 7/8" Zirconia Resin Fiber Sanding Discs - 25 Pack" at bounding box center [273, 268] width 309 height 15
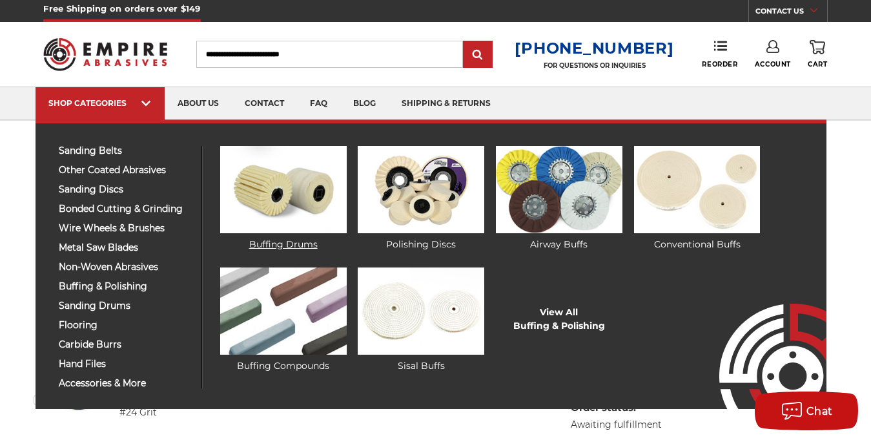
scroll to position [0, 0]
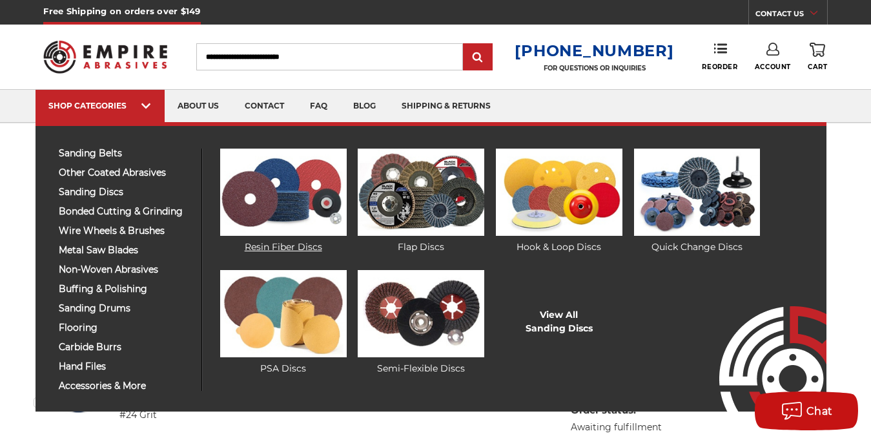
click at [294, 194] on img at bounding box center [283, 191] width 127 height 87
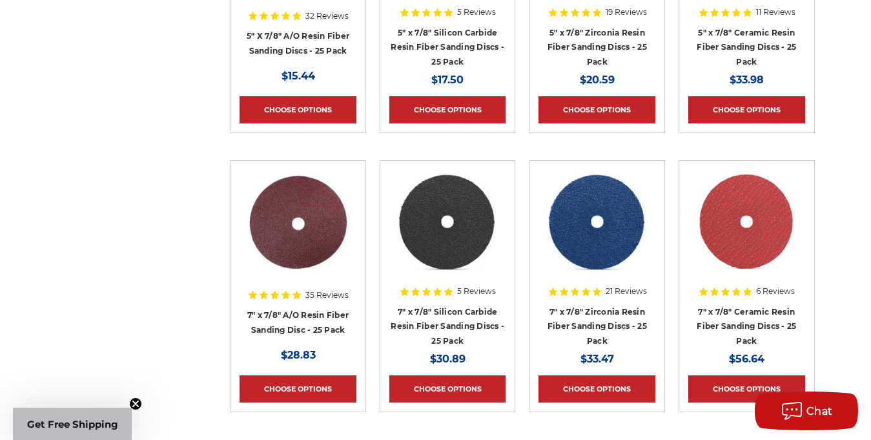
scroll to position [689, 0]
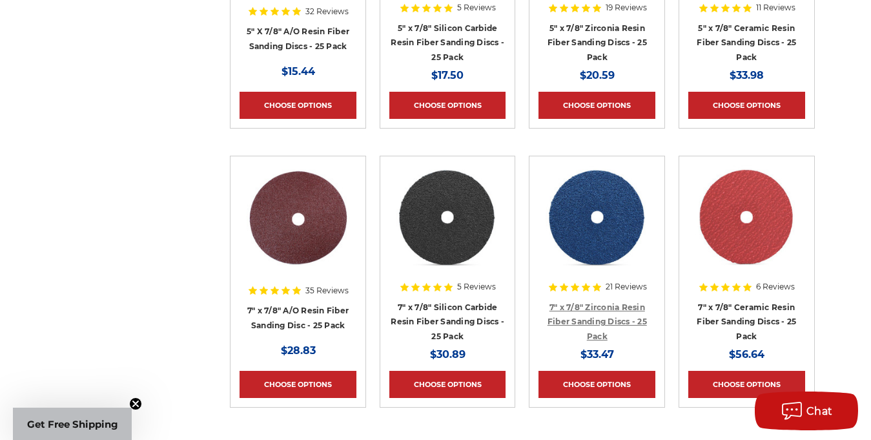
click at [604, 305] on link "7" x 7/8" Zirconia Resin Fiber Sanding Discs - 25 Pack" at bounding box center [596, 321] width 99 height 39
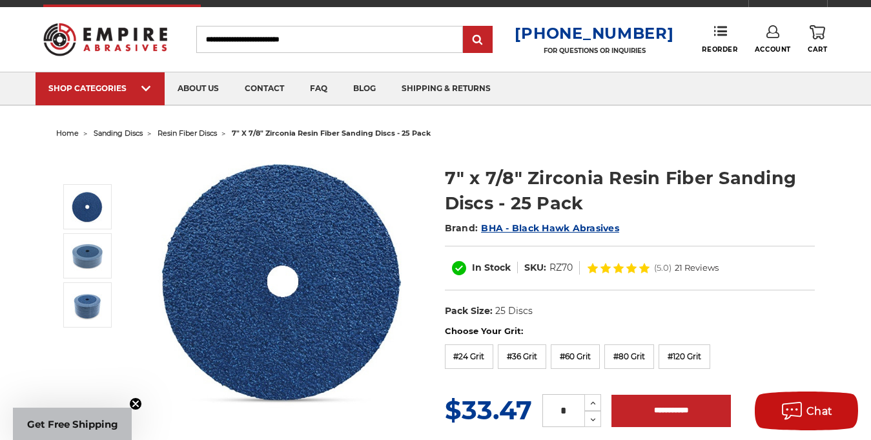
scroll to position [43, 0]
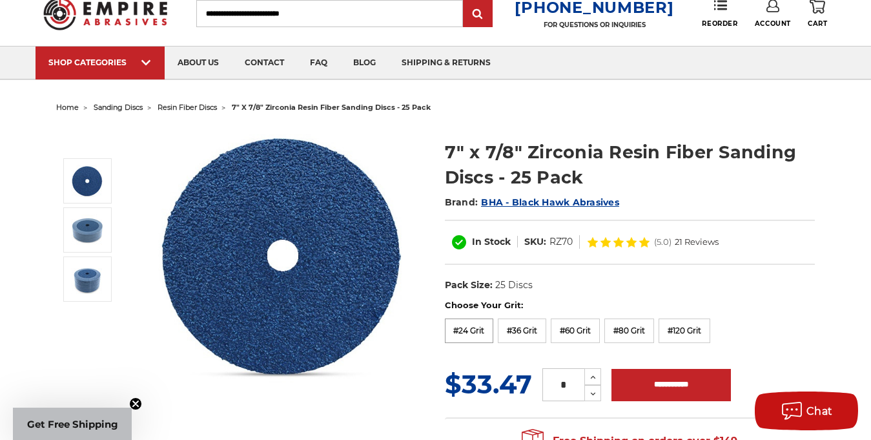
click at [473, 329] on label "#24 Grit" at bounding box center [469, 330] width 49 height 25
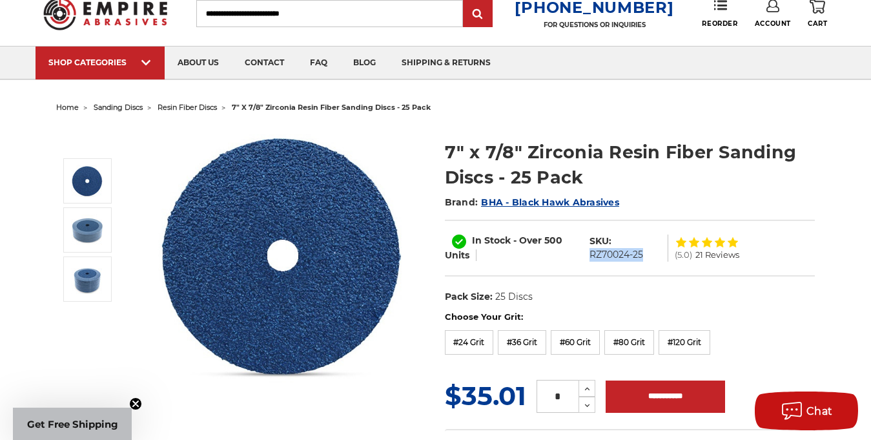
drag, startPoint x: 589, startPoint y: 254, endPoint x: 642, endPoint y: 254, distance: 52.3
click at [642, 254] on dd "RZ70024-25" at bounding box center [616, 255] width 54 height 14
copy dd "RZ70024-25"
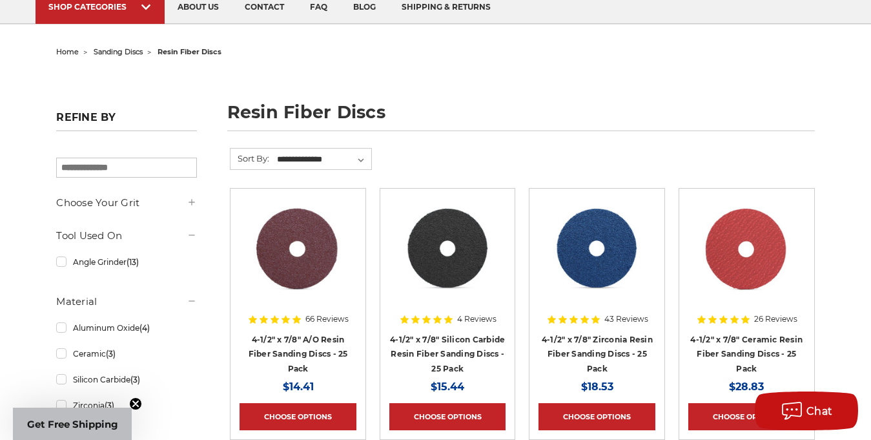
scroll to position [97, 0]
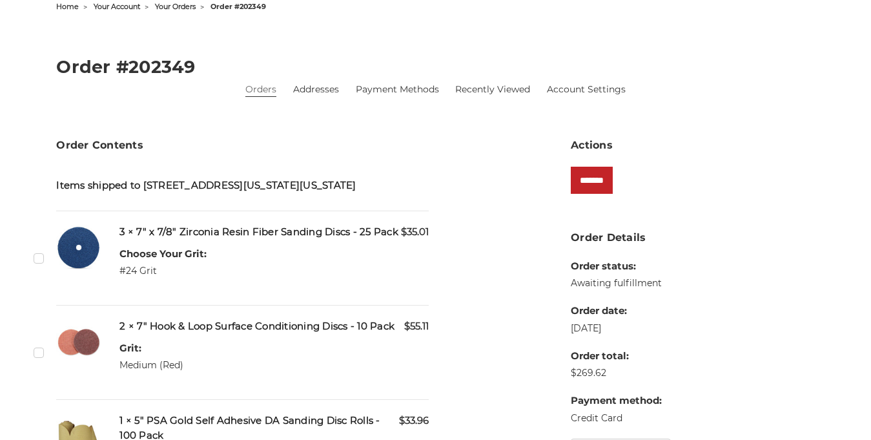
scroll to position [150, 0]
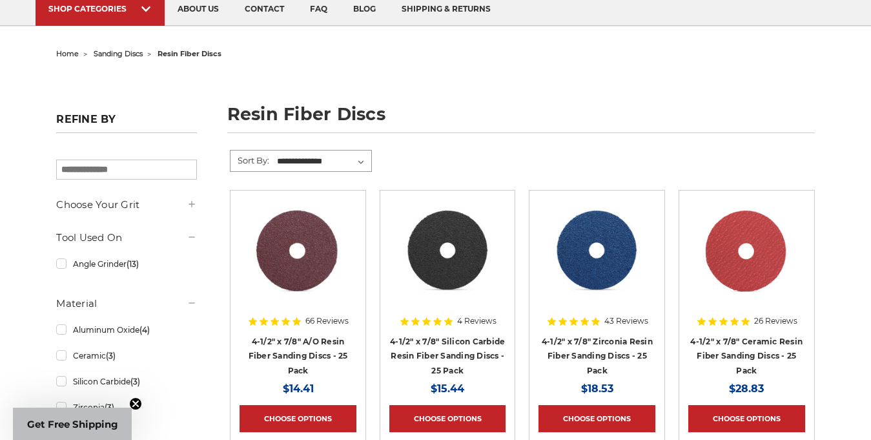
click at [343, 160] on select "**********" at bounding box center [323, 161] width 96 height 19
click at [423, 129] on h1 "resin fiber discs" at bounding box center [520, 119] width 587 height 28
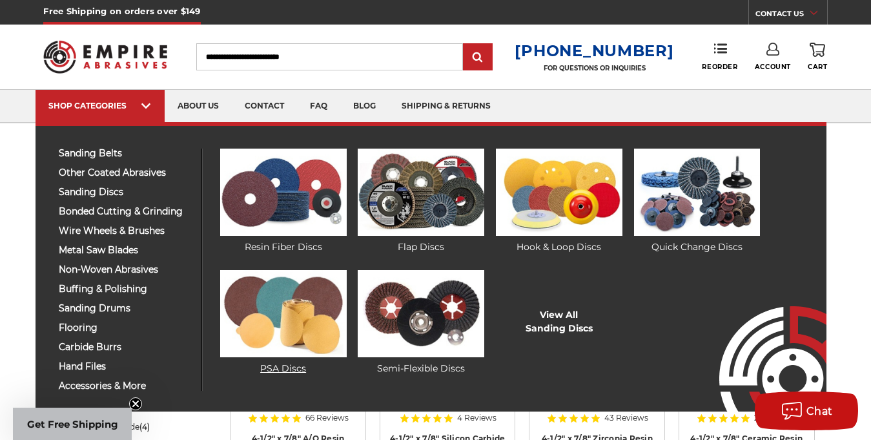
click at [286, 305] on img at bounding box center [283, 313] width 127 height 87
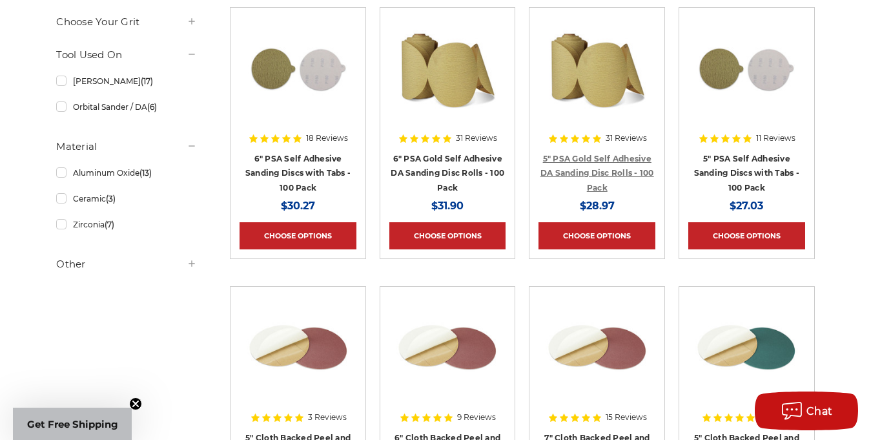
click at [597, 158] on link "5" PSA Gold Self Adhesive DA Sanding Disc Rolls - 100 Pack" at bounding box center [597, 173] width 114 height 39
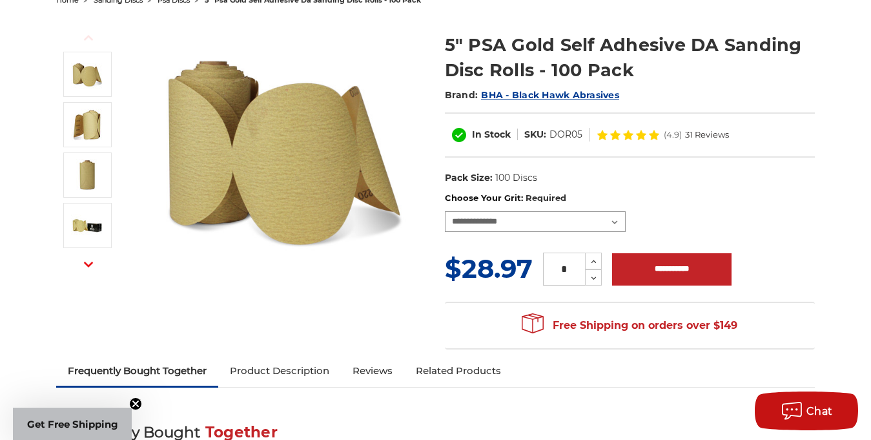
click at [573, 225] on select "**********" at bounding box center [535, 221] width 181 height 21
click at [445, 211] on select "**********" at bounding box center [535, 221] width 181 height 21
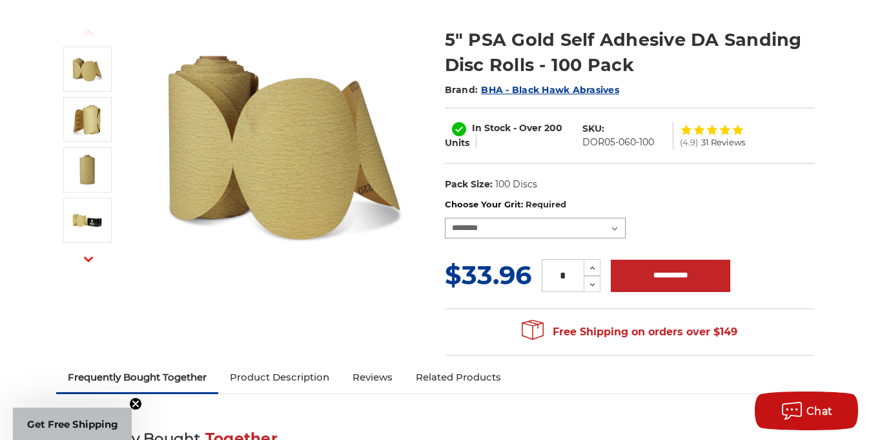
scroll to position [150, 0]
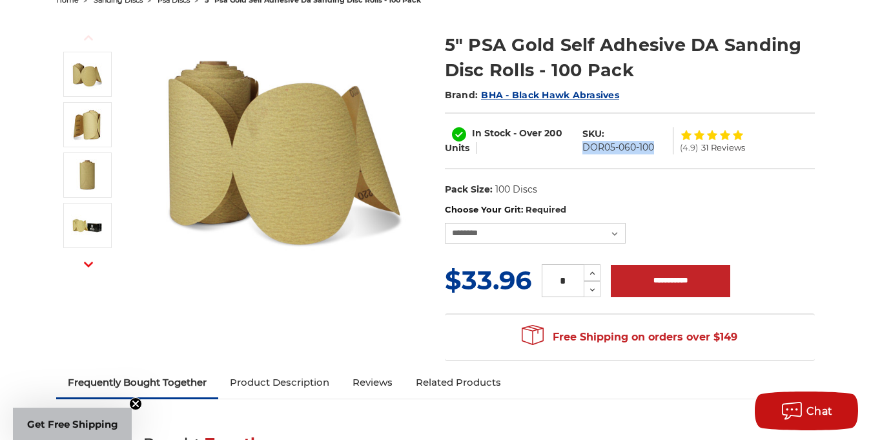
drag, startPoint x: 583, startPoint y: 148, endPoint x: 656, endPoint y: 148, distance: 73.0
click at [656, 148] on dl "SKU: DOR05-060-100" at bounding box center [624, 140] width 97 height 27
copy dd "DOR05-060-100"
click at [566, 232] on select "**********" at bounding box center [535, 233] width 181 height 21
select select "***"
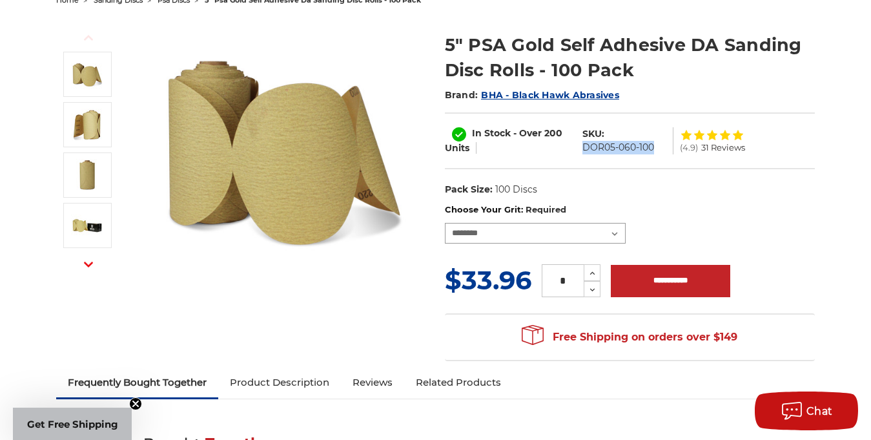
click at [445, 223] on select "**********" at bounding box center [535, 233] width 181 height 21
drag, startPoint x: 580, startPoint y: 147, endPoint x: 648, endPoint y: 152, distance: 67.3
click at [648, 152] on dd "DOR05-100-100" at bounding box center [614, 148] width 69 height 14
copy dd "DOR05-100-100"
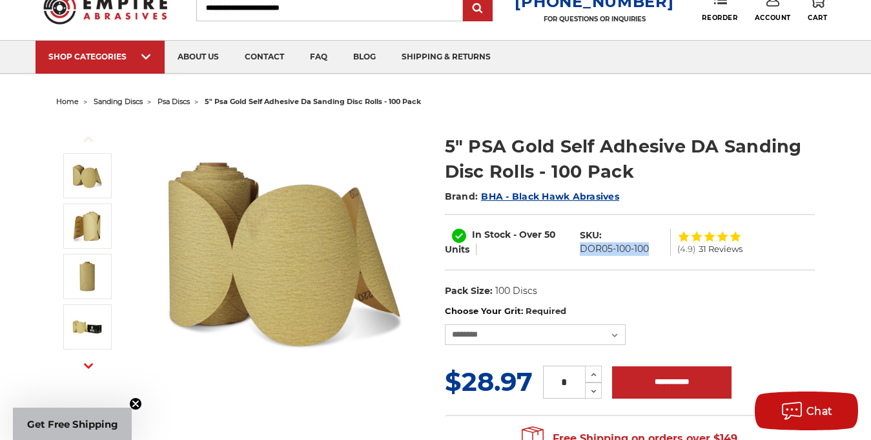
scroll to position [43, 0]
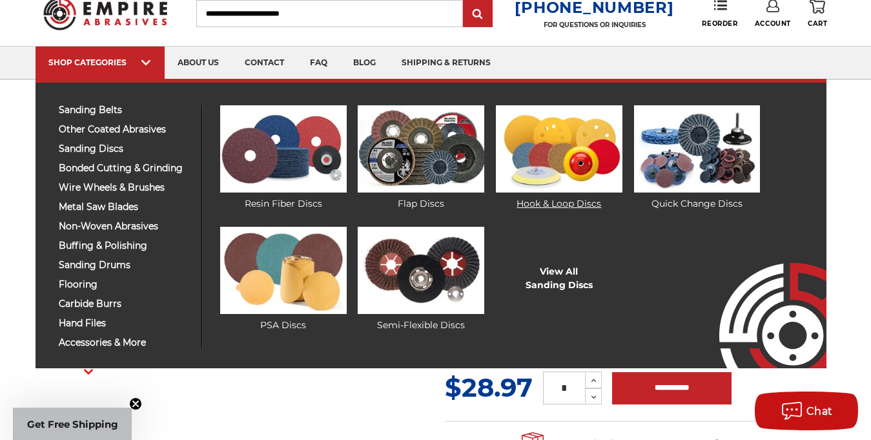
click at [591, 141] on img at bounding box center [559, 148] width 127 height 87
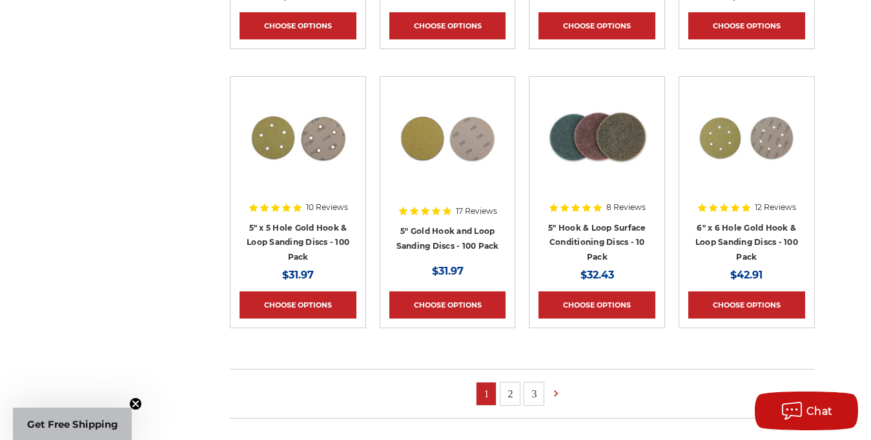
scroll to position [775, 0]
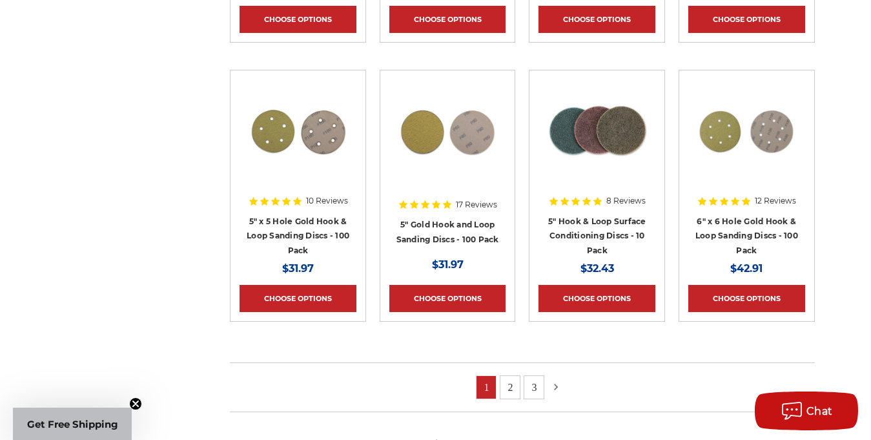
click at [557, 385] on use at bounding box center [556, 386] width 4 height 6
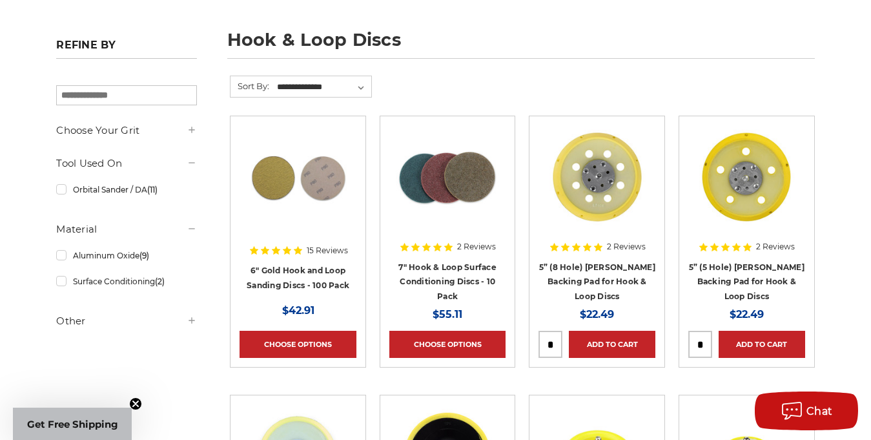
scroll to position [172, 0]
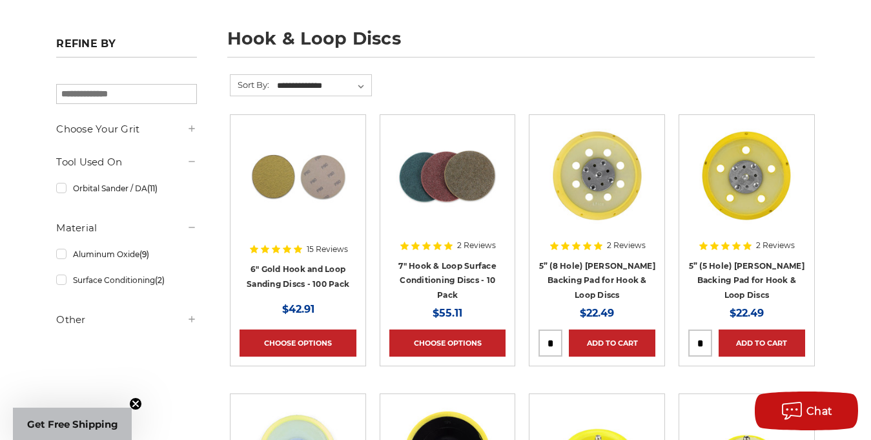
click at [461, 270] on h4 "7" Hook & Loop Surface Conditioning Discs - 10 Pack" at bounding box center [447, 280] width 117 height 44
click at [450, 265] on link "7" Hook & Loop Surface Conditioning Discs - 10 Pack" at bounding box center [447, 280] width 98 height 39
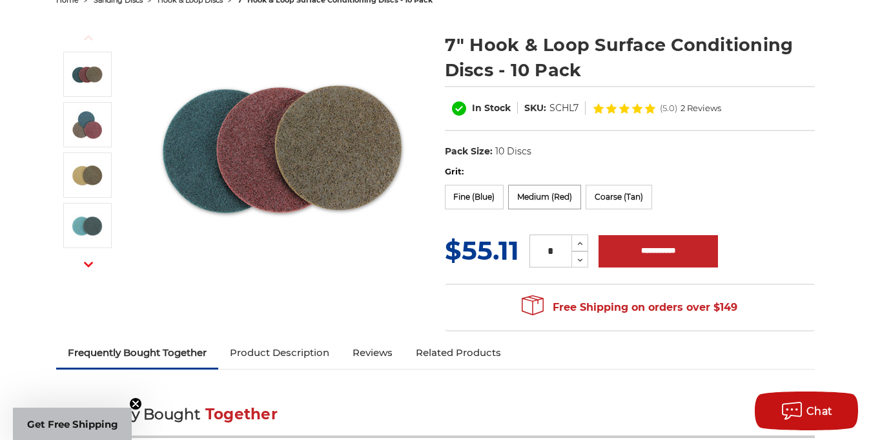
click at [554, 194] on label "Medium (Red)" at bounding box center [544, 197] width 73 height 25
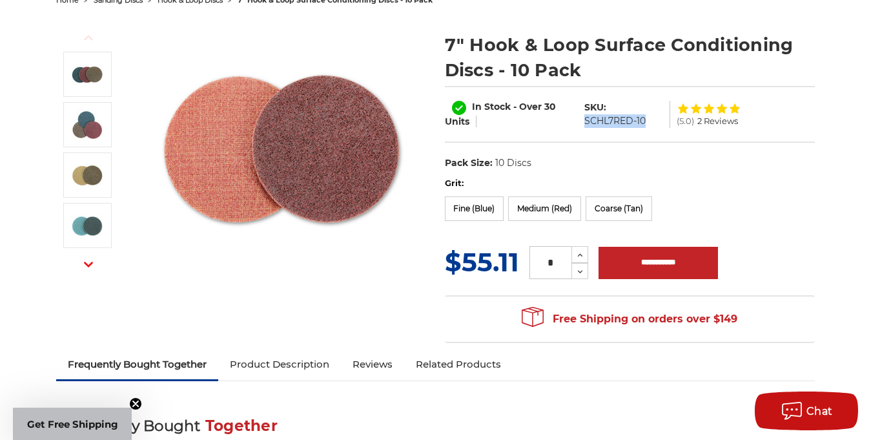
drag, startPoint x: 584, startPoint y: 120, endPoint x: 646, endPoint y: 121, distance: 62.0
click at [646, 121] on dl "SKU: SCHL7RED-10" at bounding box center [624, 114] width 93 height 27
copy dd "SCHL7RED-10"
click at [748, 183] on label "Grit:" at bounding box center [630, 183] width 370 height 13
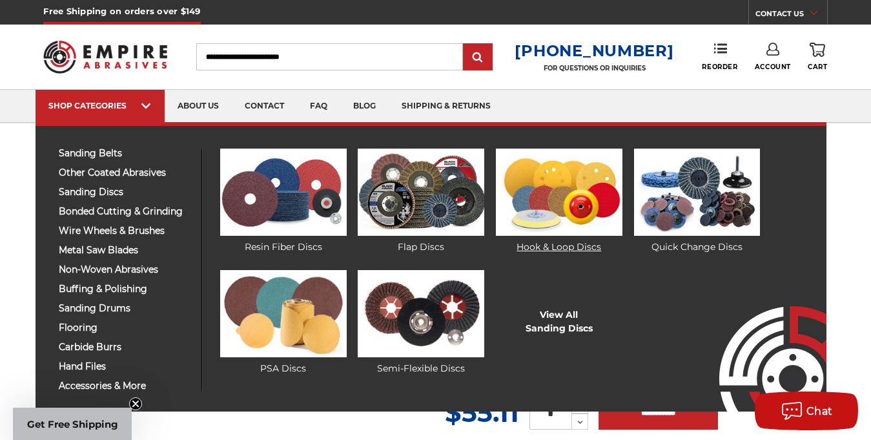
click at [553, 208] on img at bounding box center [559, 191] width 127 height 87
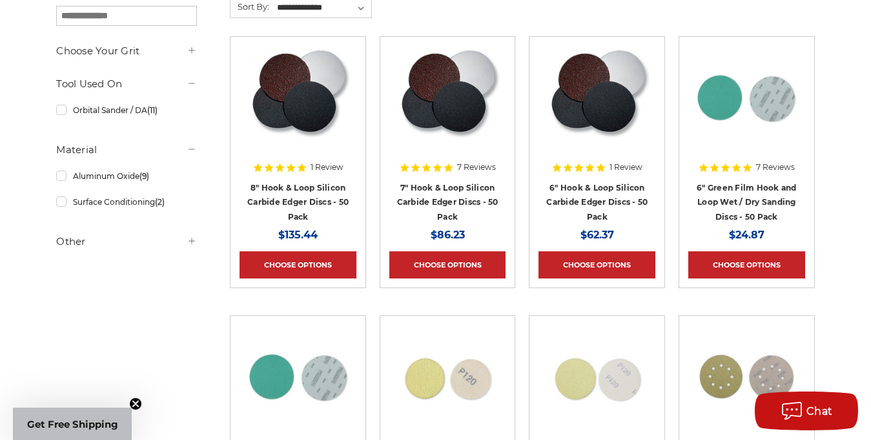
scroll to position [258, 0]
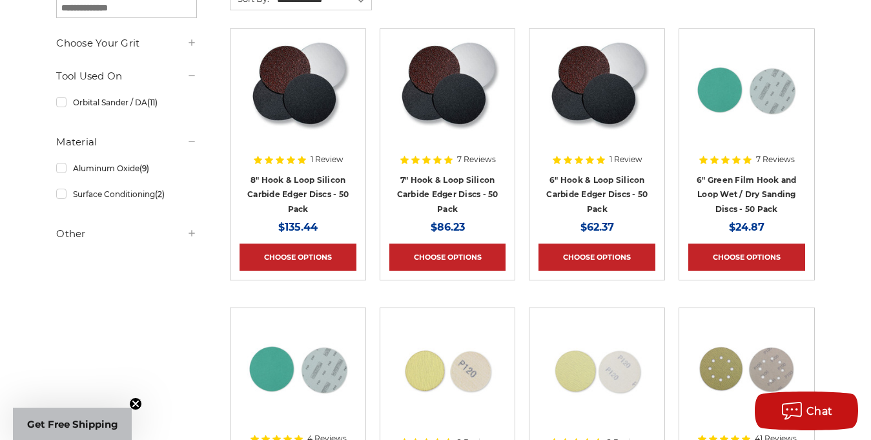
click at [470, 114] on img at bounding box center [447, 89] width 105 height 103
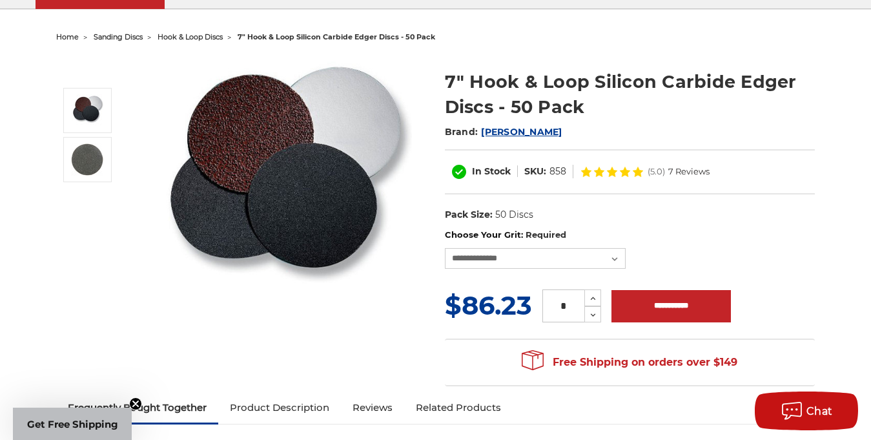
scroll to position [108, 0]
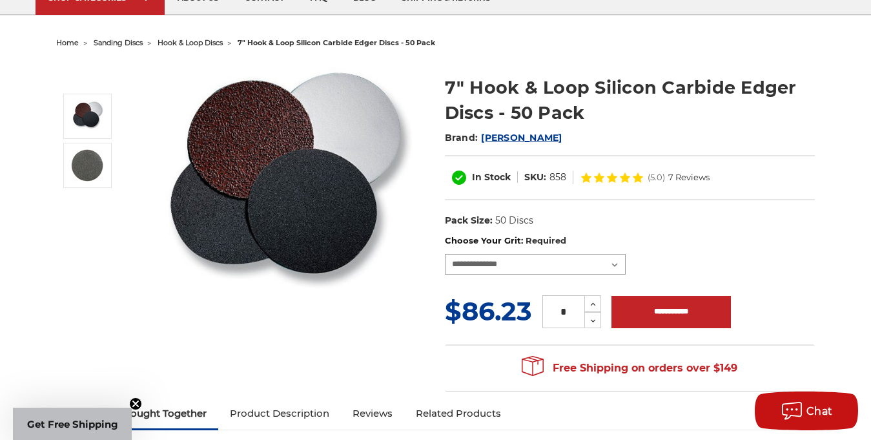
click at [501, 264] on select "**********" at bounding box center [535, 264] width 181 height 21
click at [668, 189] on div "(5.0) 7 Reviews" at bounding box center [645, 177] width 130 height 23
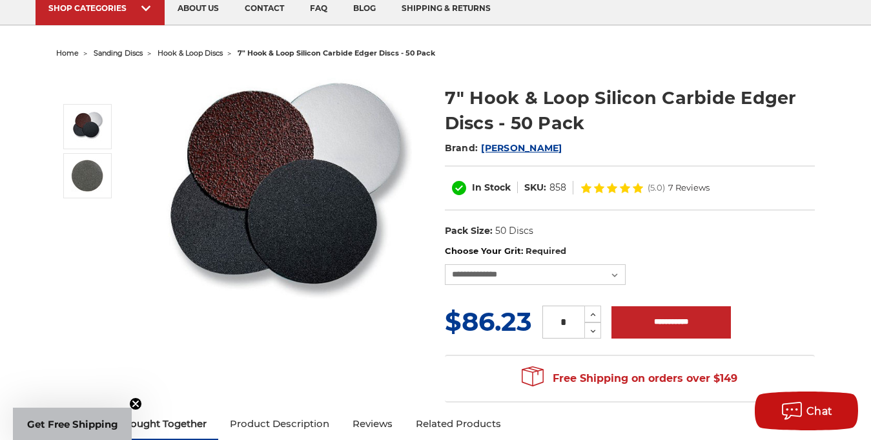
scroll to position [108, 0]
